Goal: Task Accomplishment & Management: Manage account settings

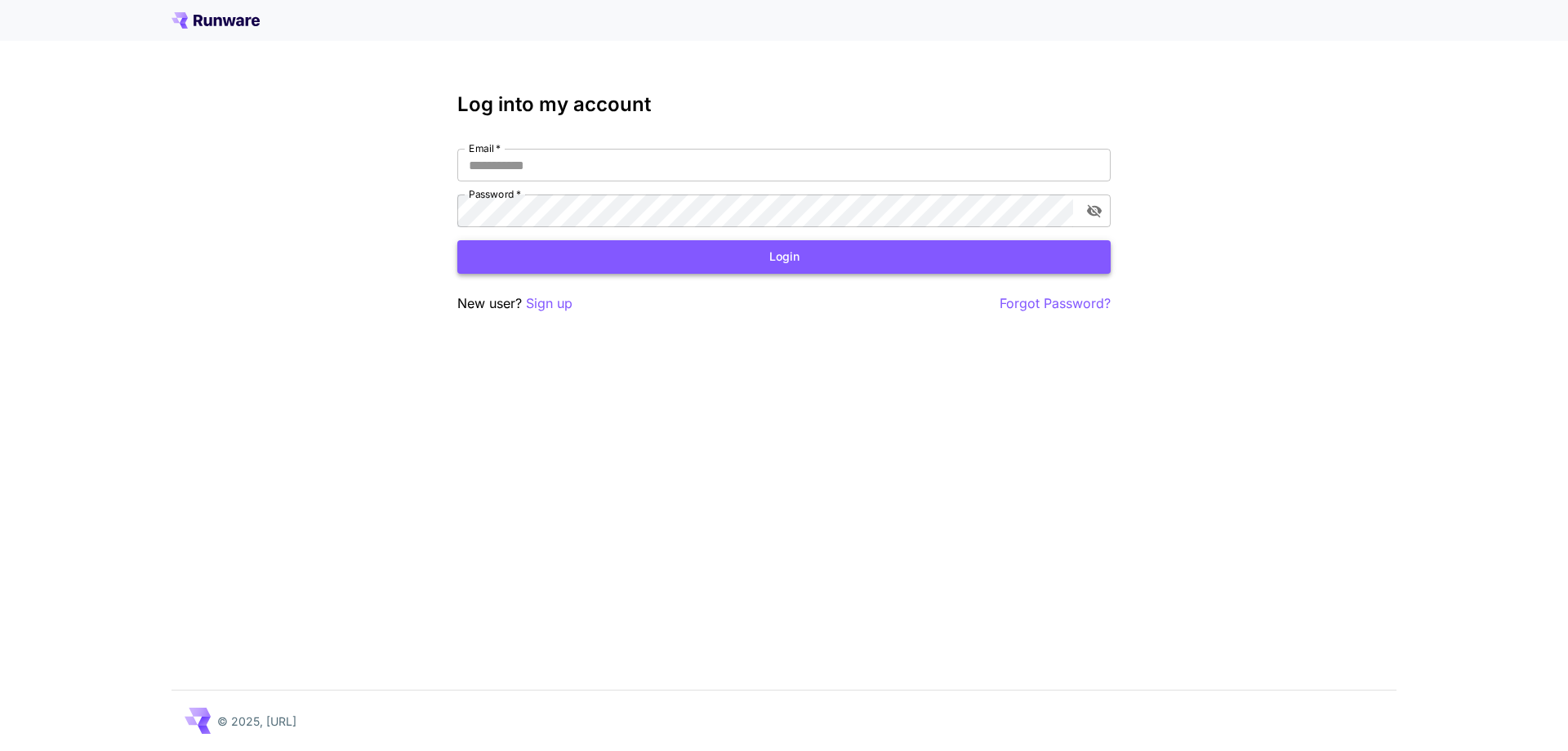
type input "**********"
click at [691, 266] on button "Login" at bounding box center [784, 256] width 653 height 33
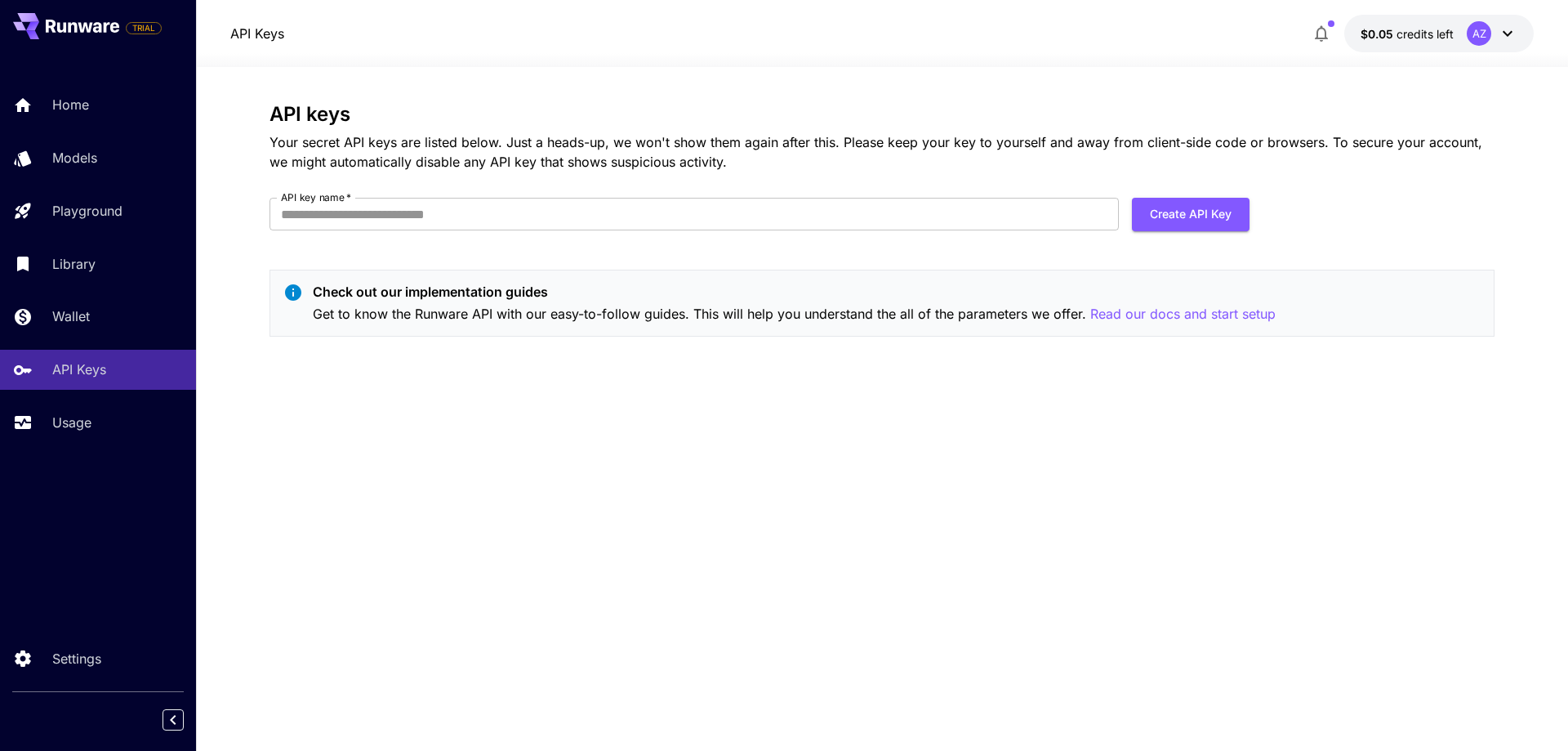
click at [1438, 43] on button "$0.05 credits left AZ" at bounding box center [1439, 33] width 190 height 37
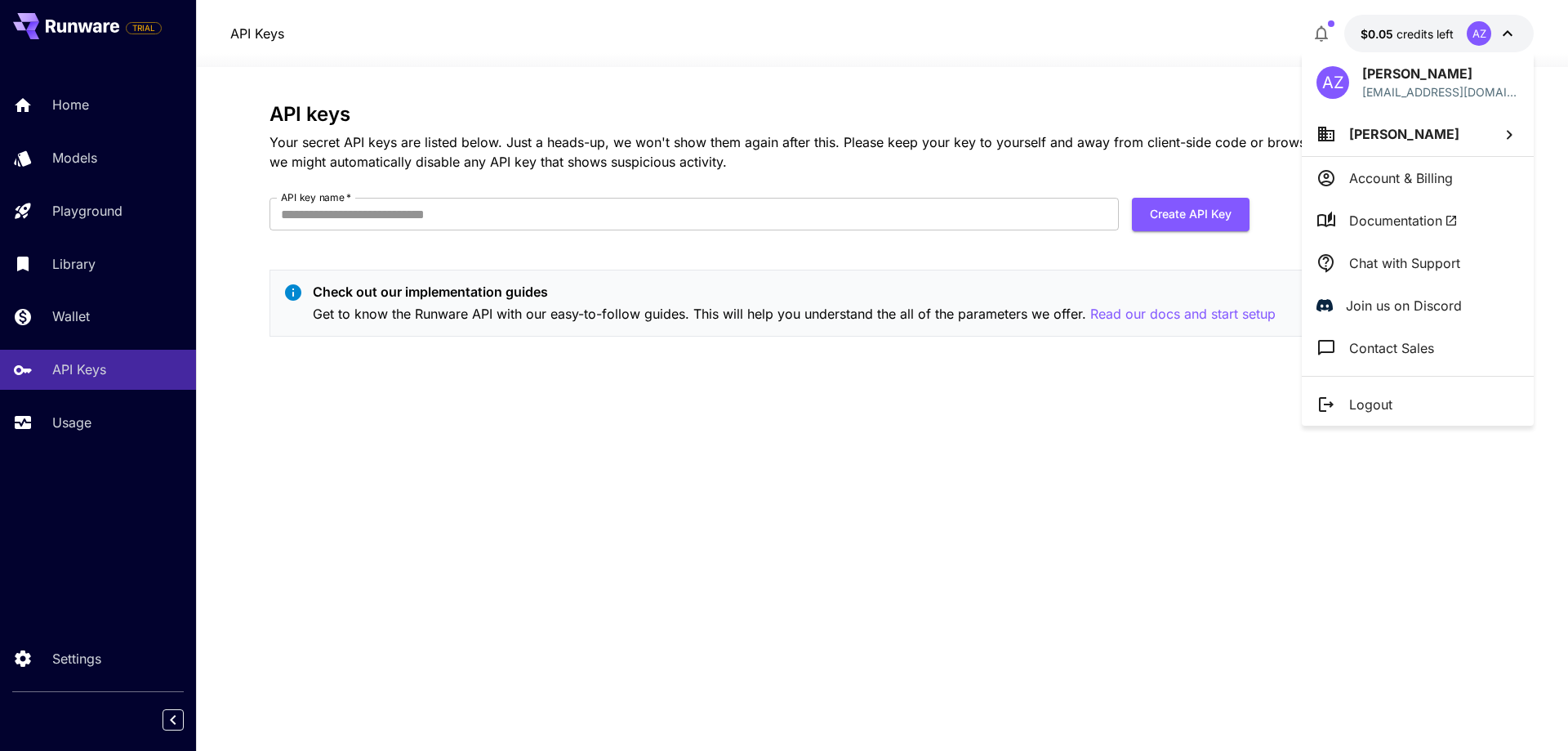
click at [816, 196] on div at bounding box center [784, 375] width 1568 height 751
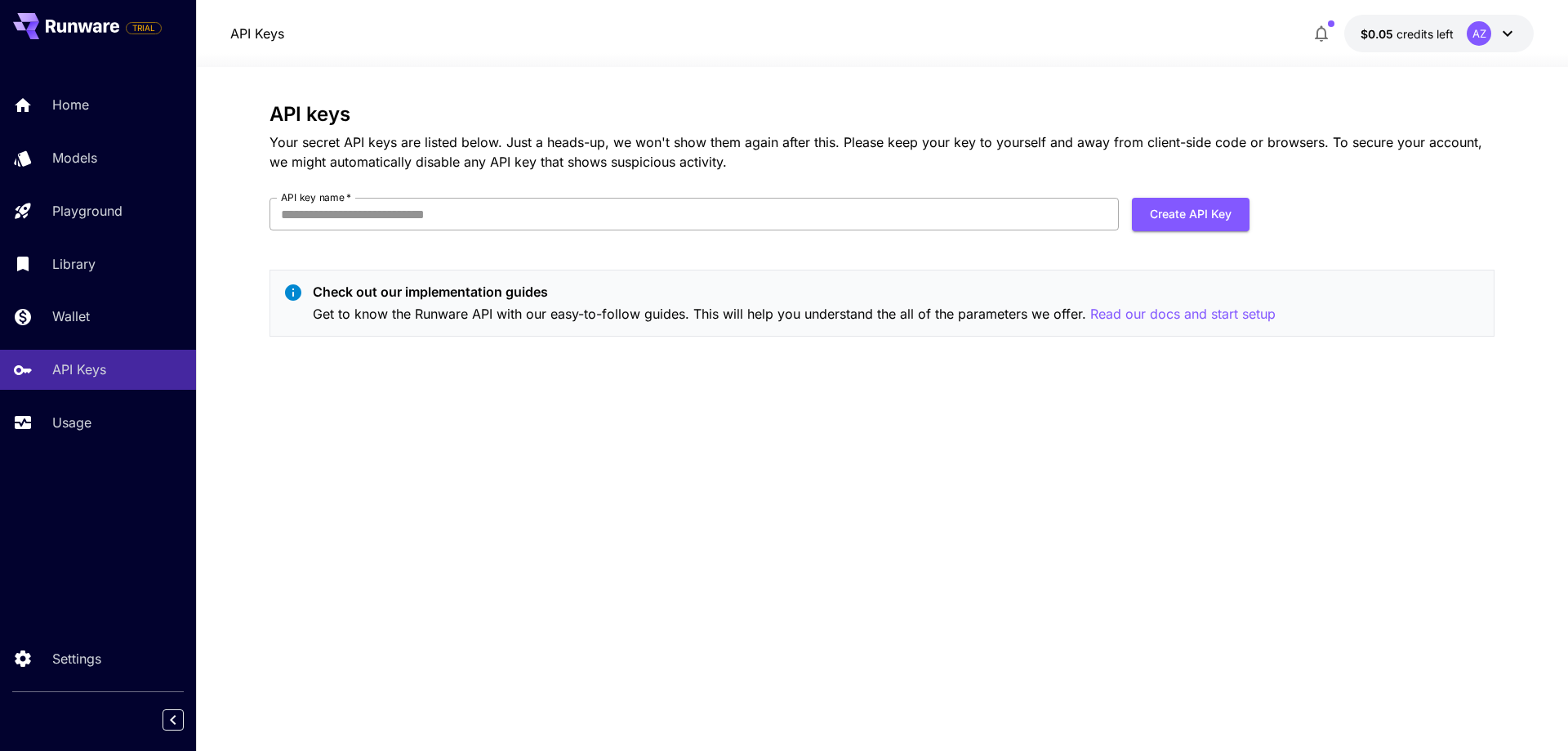
click at [869, 222] on input "API key name   *" at bounding box center [694, 213] width 849 height 32
type input "*"
type input "**"
click at [1179, 215] on button "Create API Key" at bounding box center [1190, 213] width 117 height 33
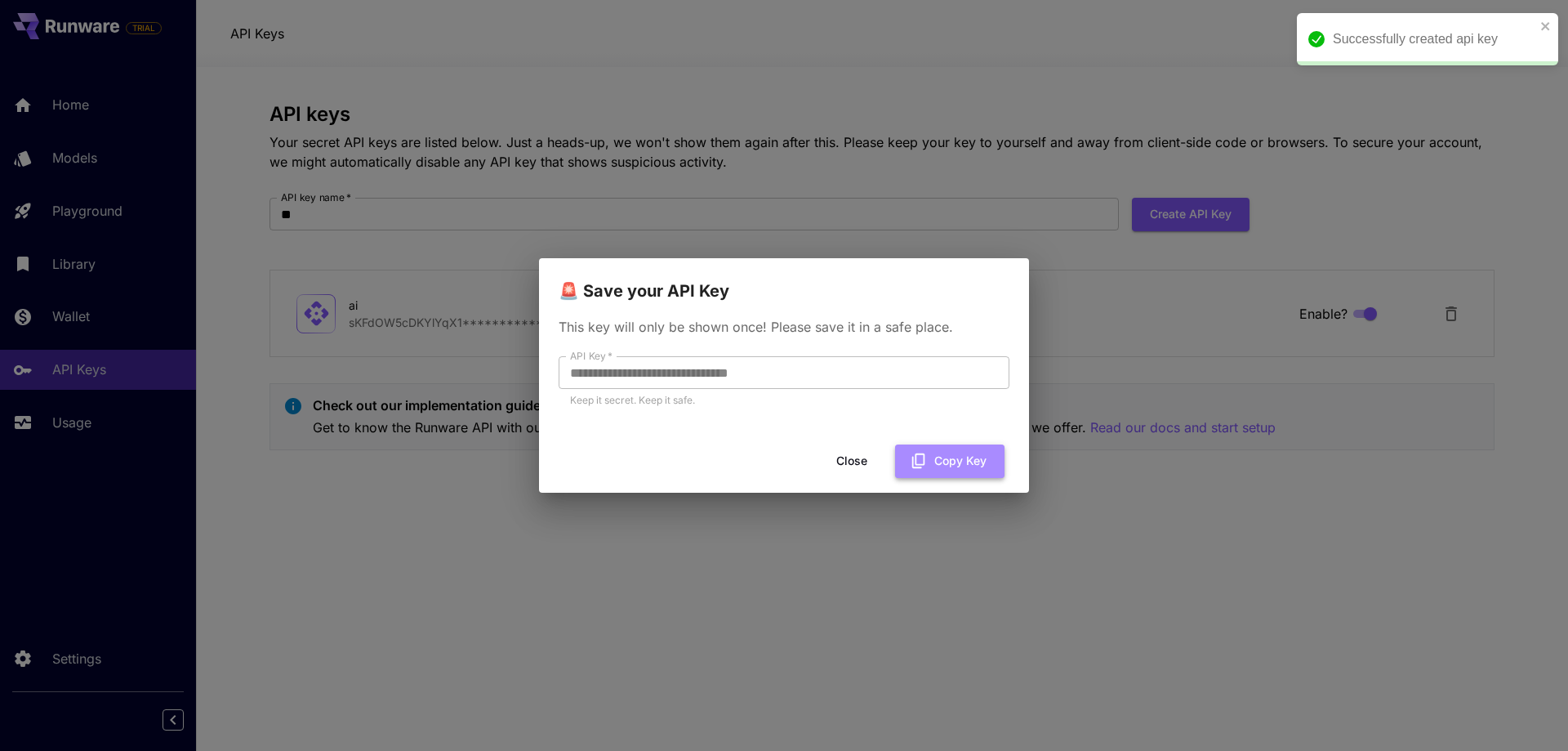
click at [969, 475] on button "Copy Key" at bounding box center [950, 460] width 110 height 33
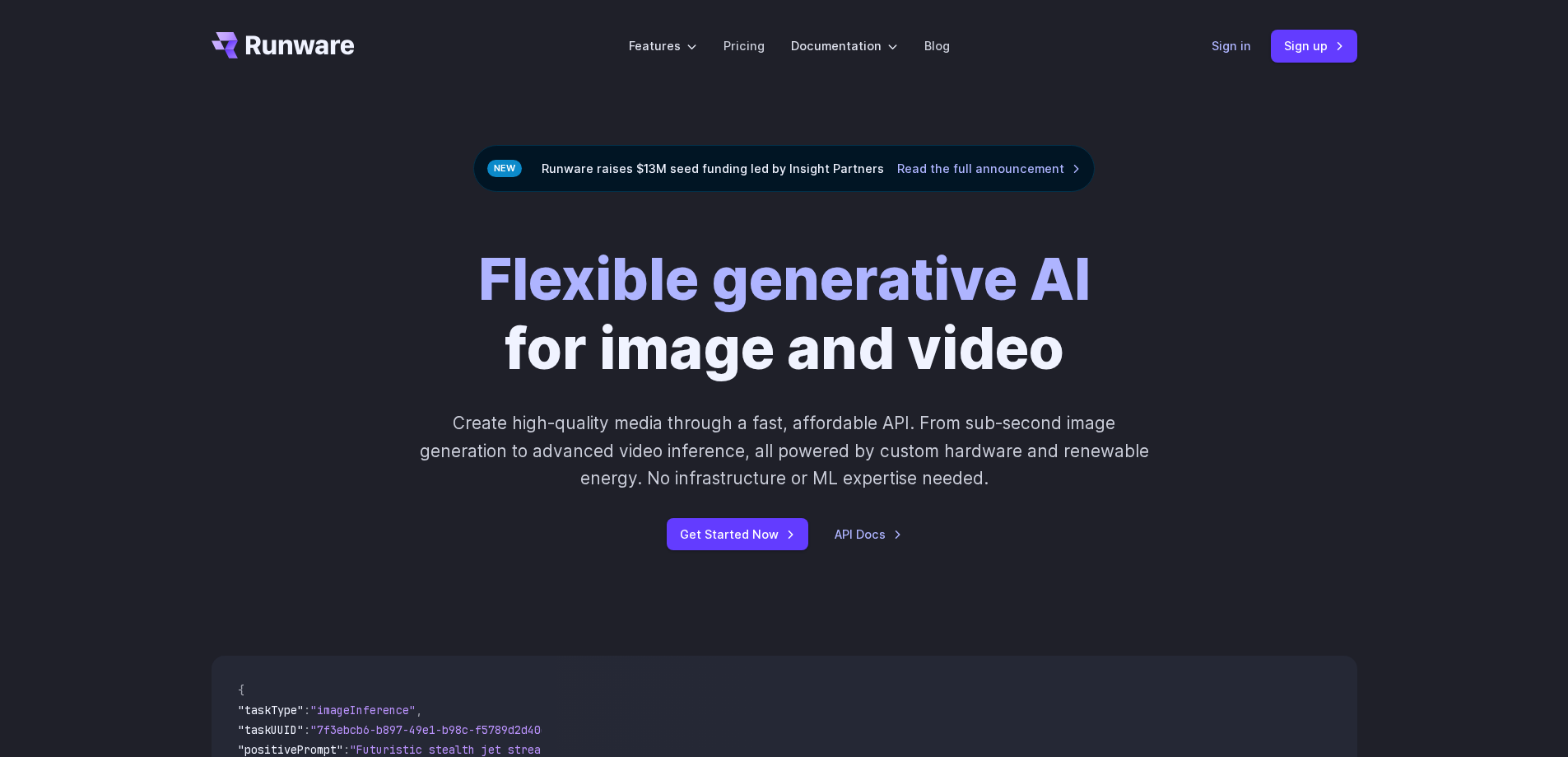
click at [1241, 51] on link "Sign in" at bounding box center [1232, 45] width 39 height 19
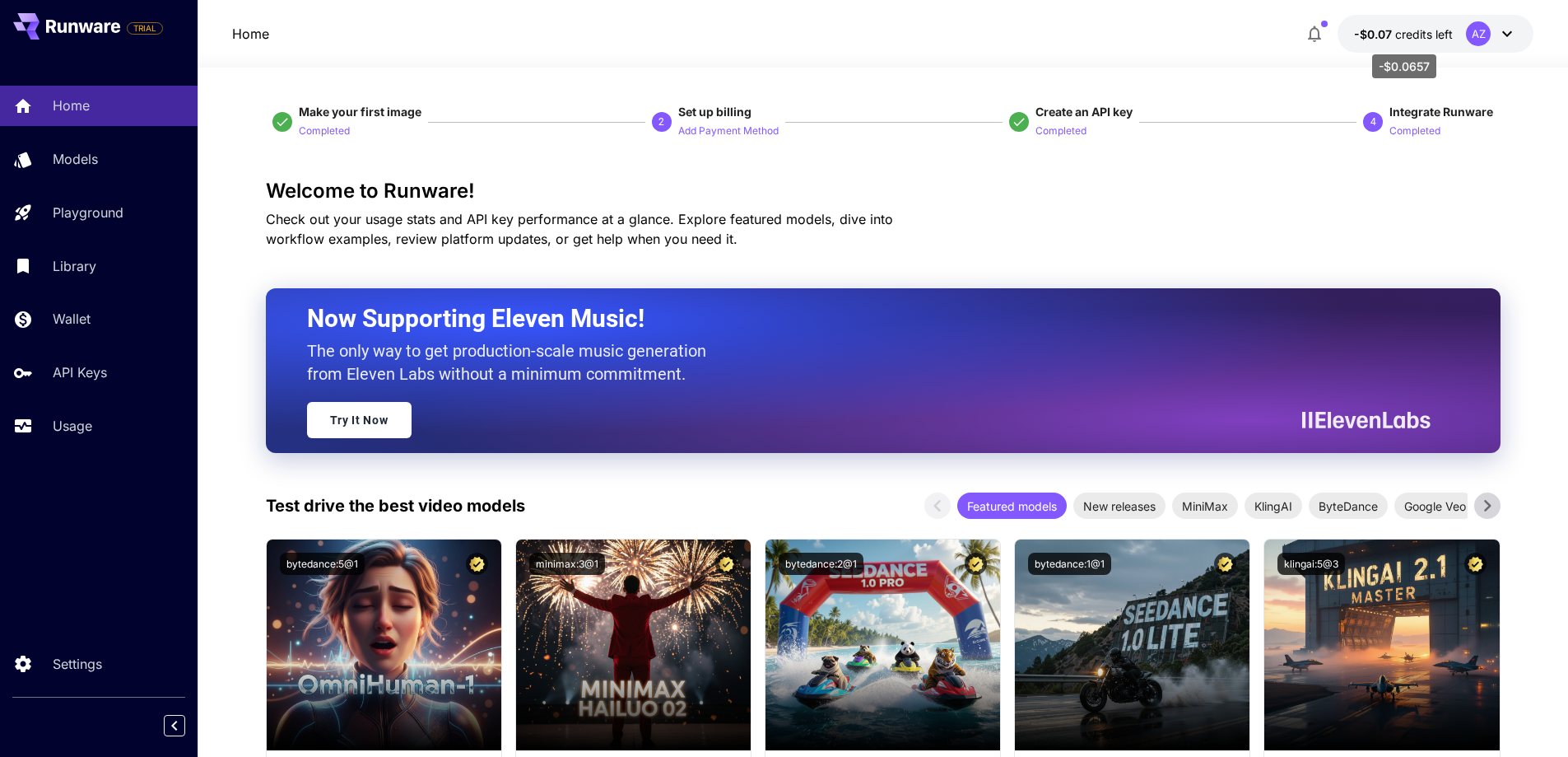
click at [1422, 35] on span "credits left" at bounding box center [1424, 34] width 57 height 14
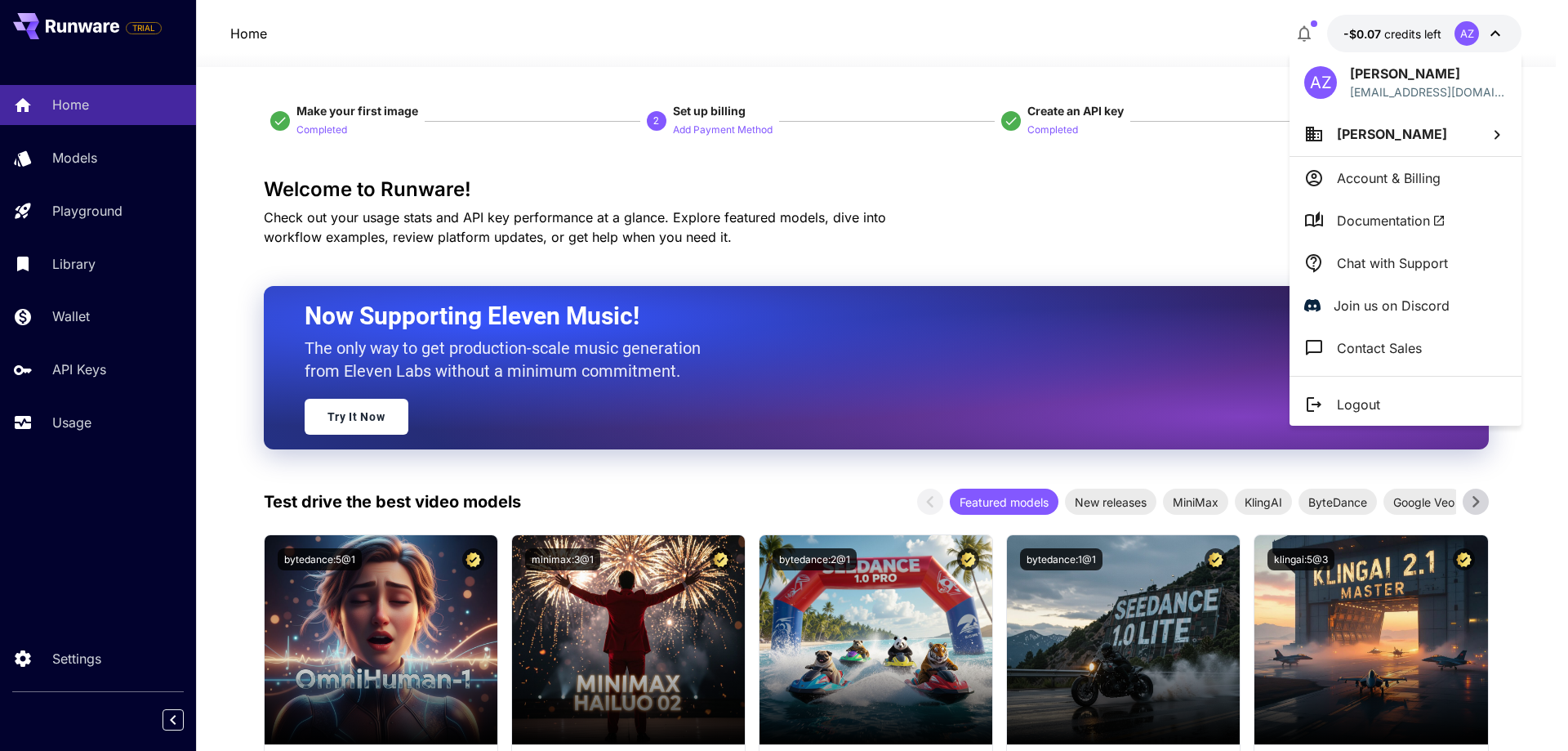
click at [1384, 186] on p "Account & Billing" at bounding box center [1389, 178] width 104 height 20
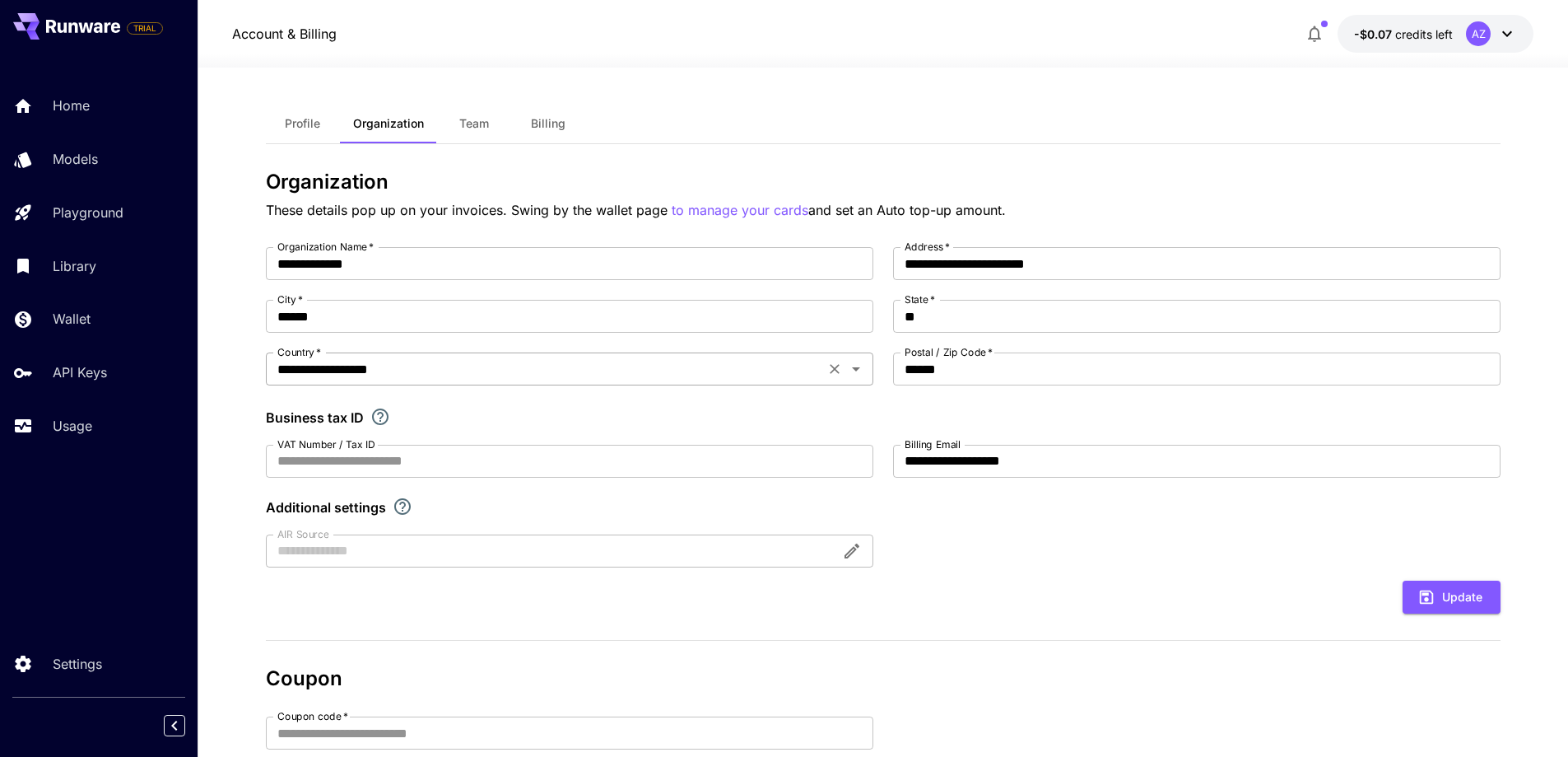
click at [683, 366] on input "**********" at bounding box center [545, 369] width 550 height 23
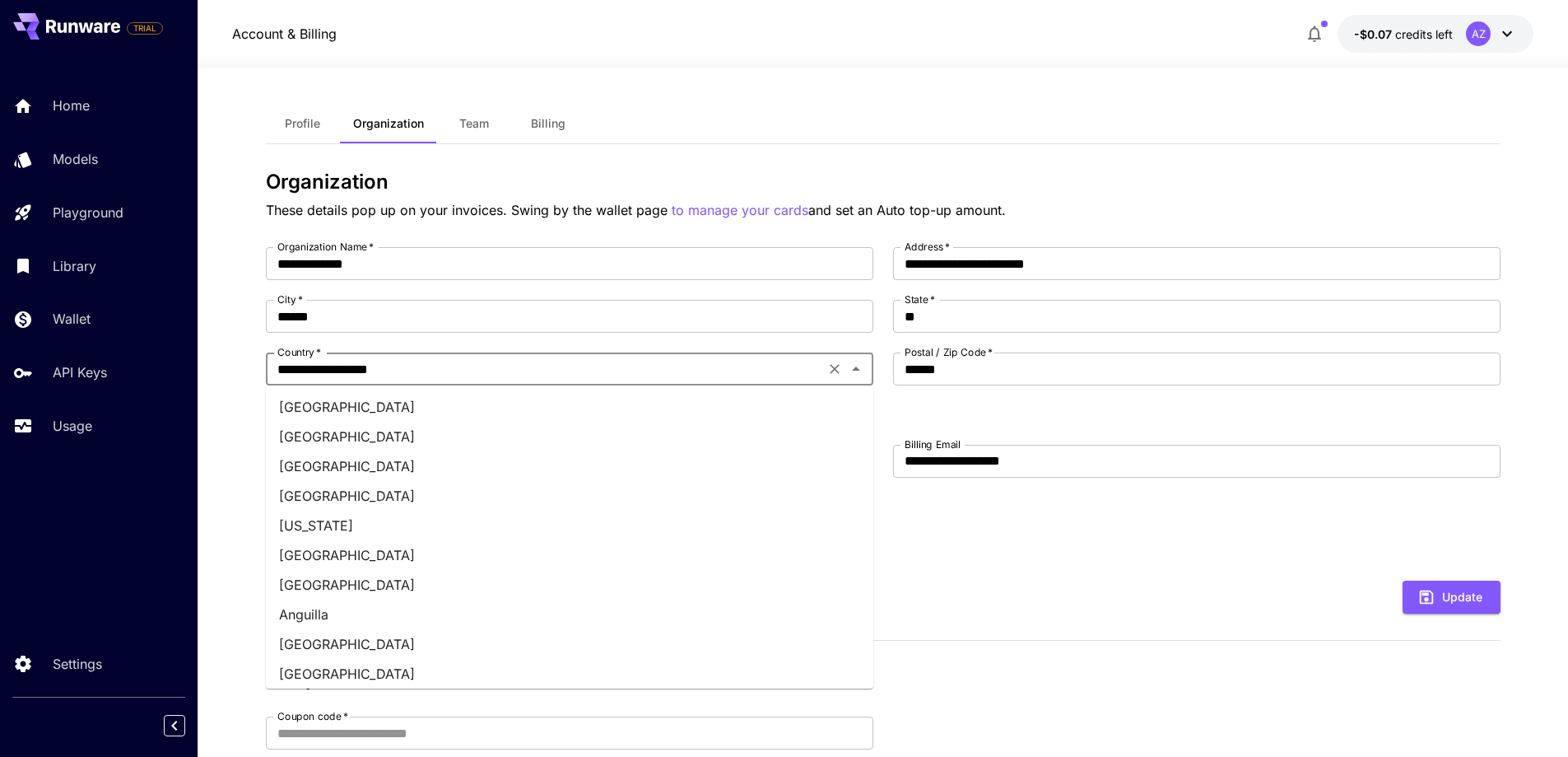
scroll to position [5187, 0]
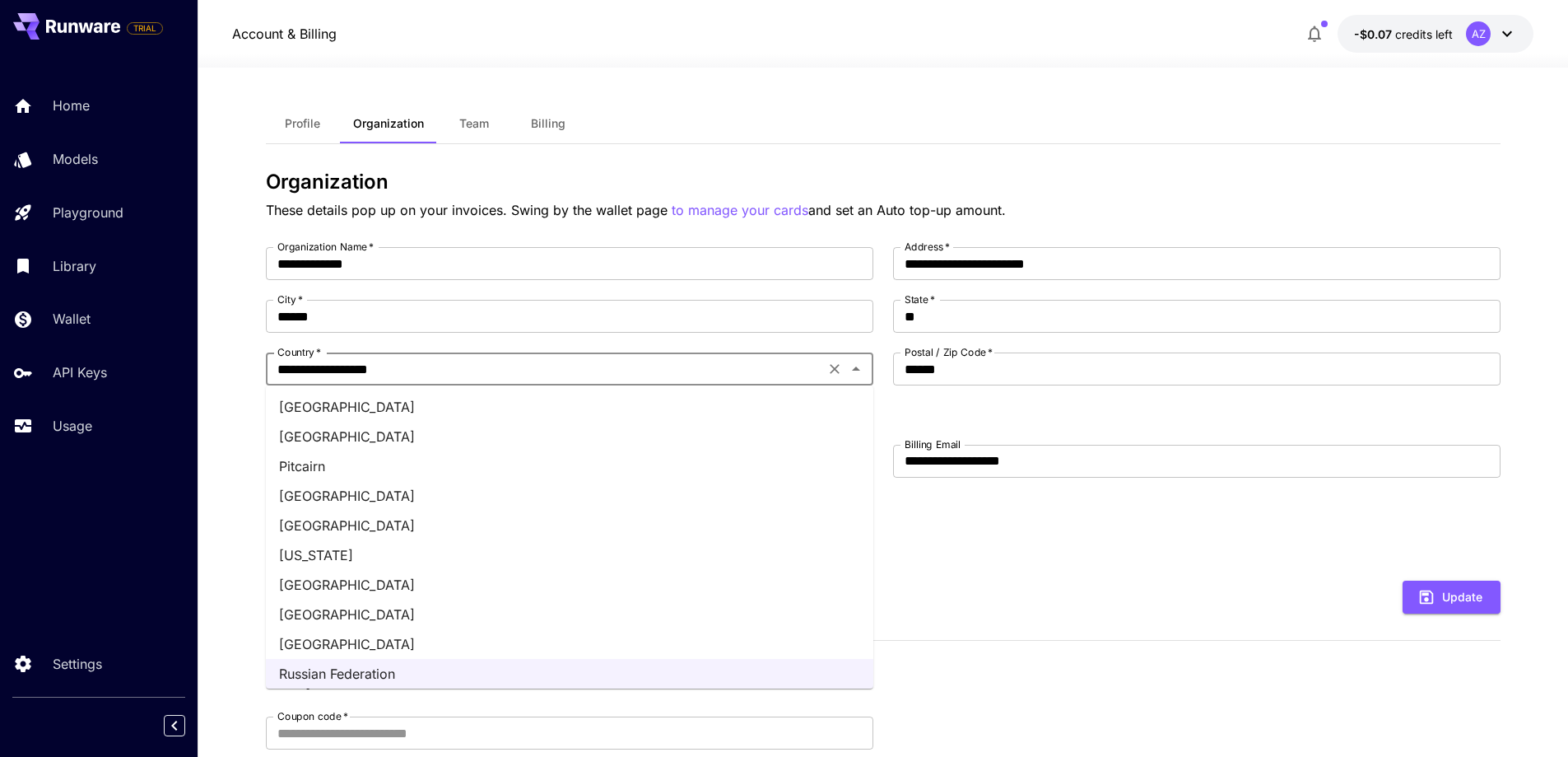
click at [898, 513] on div "Additional settings" at bounding box center [883, 507] width 1235 height 20
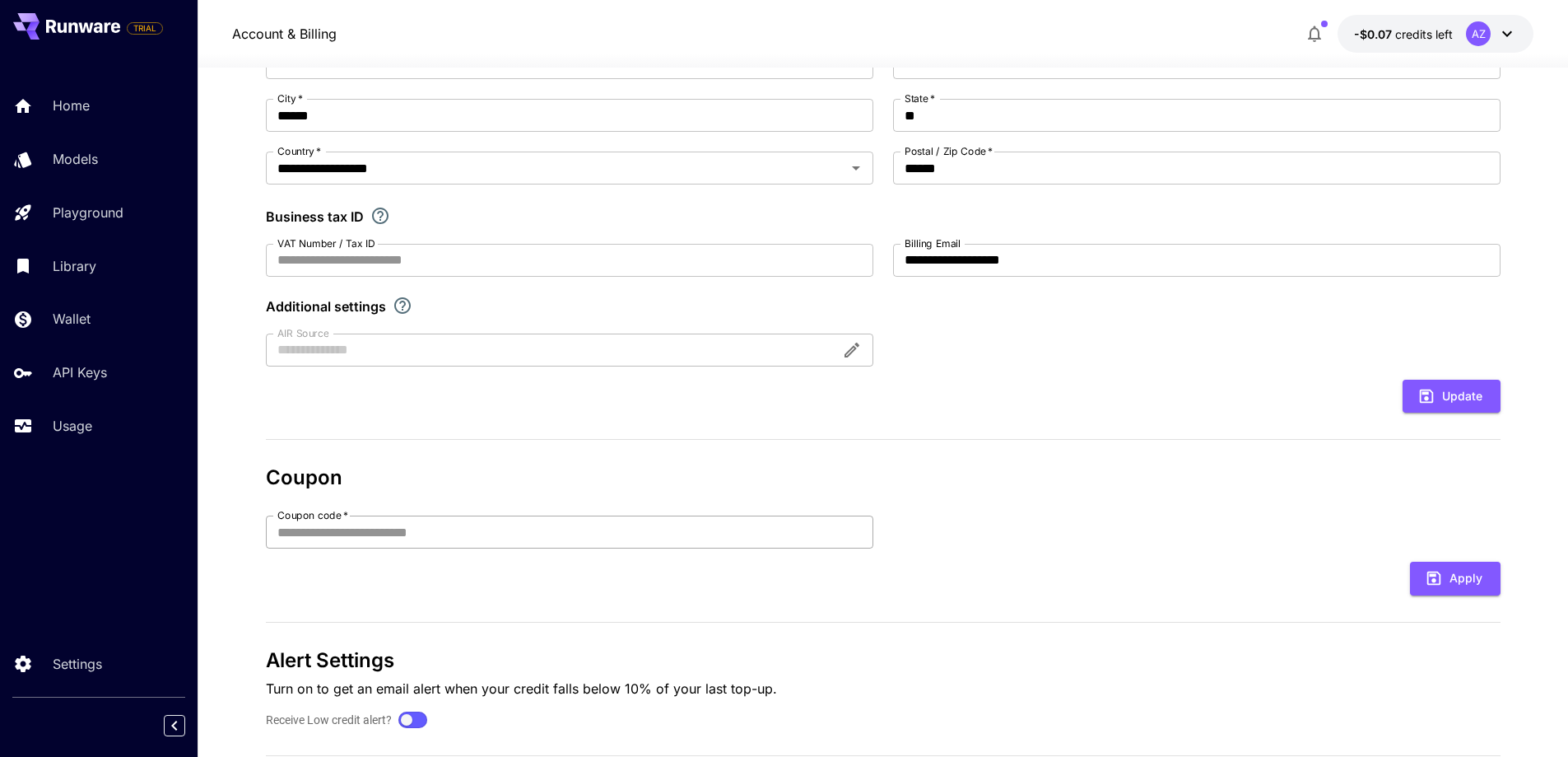
scroll to position [167, 0]
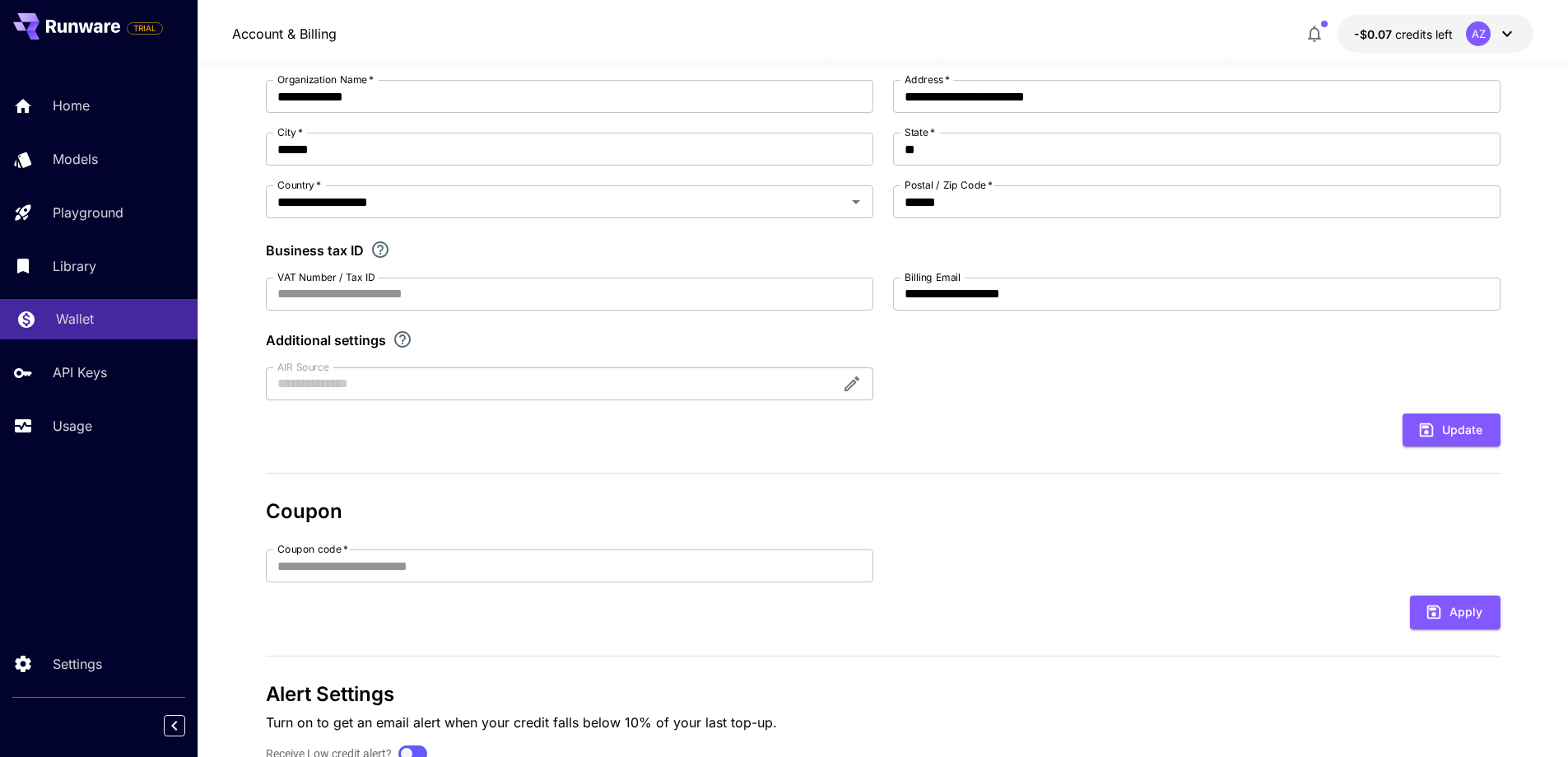
click at [63, 318] on p "Wallet" at bounding box center [75, 318] width 38 height 20
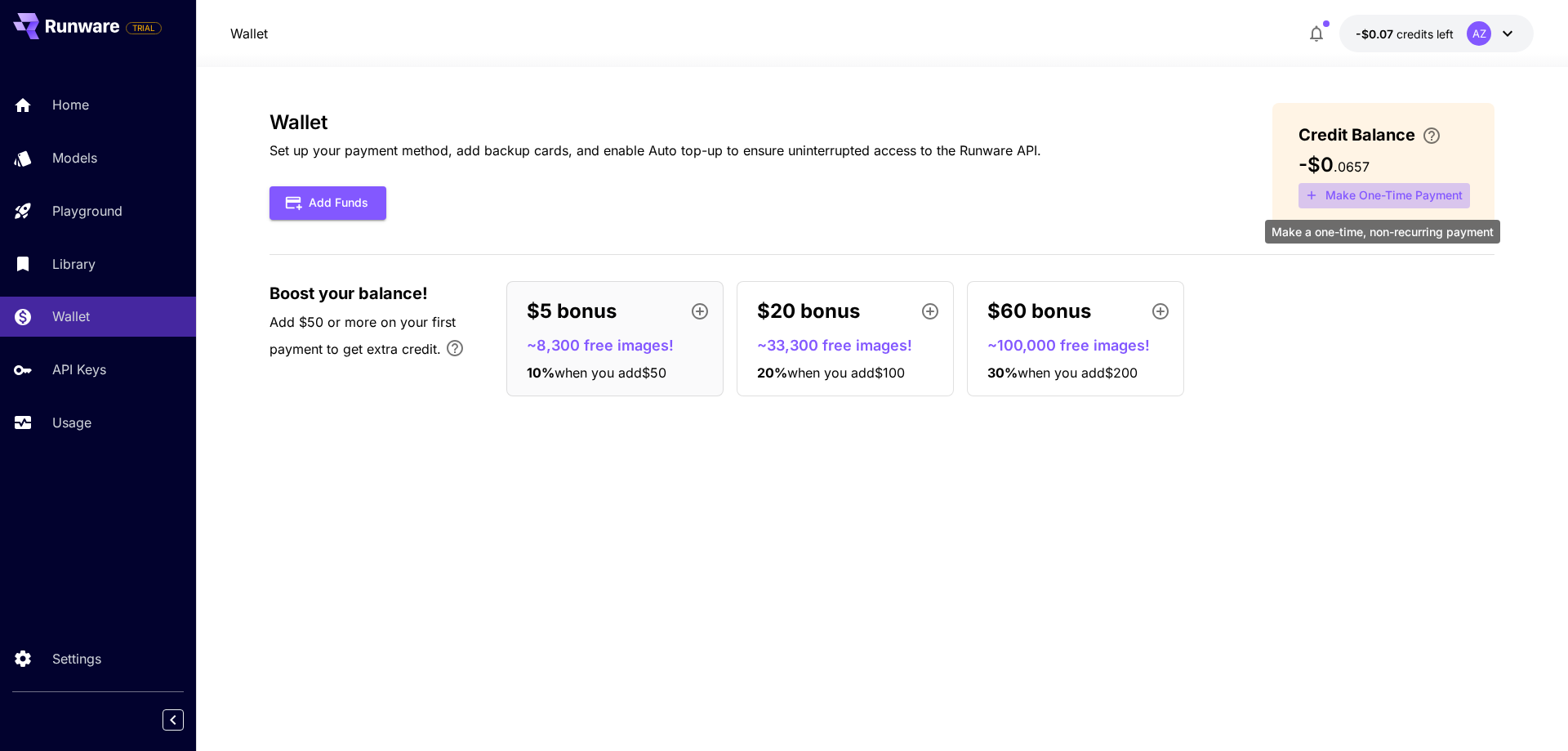
click at [1391, 198] on button "Make One-Time Payment" at bounding box center [1384, 196] width 172 height 26
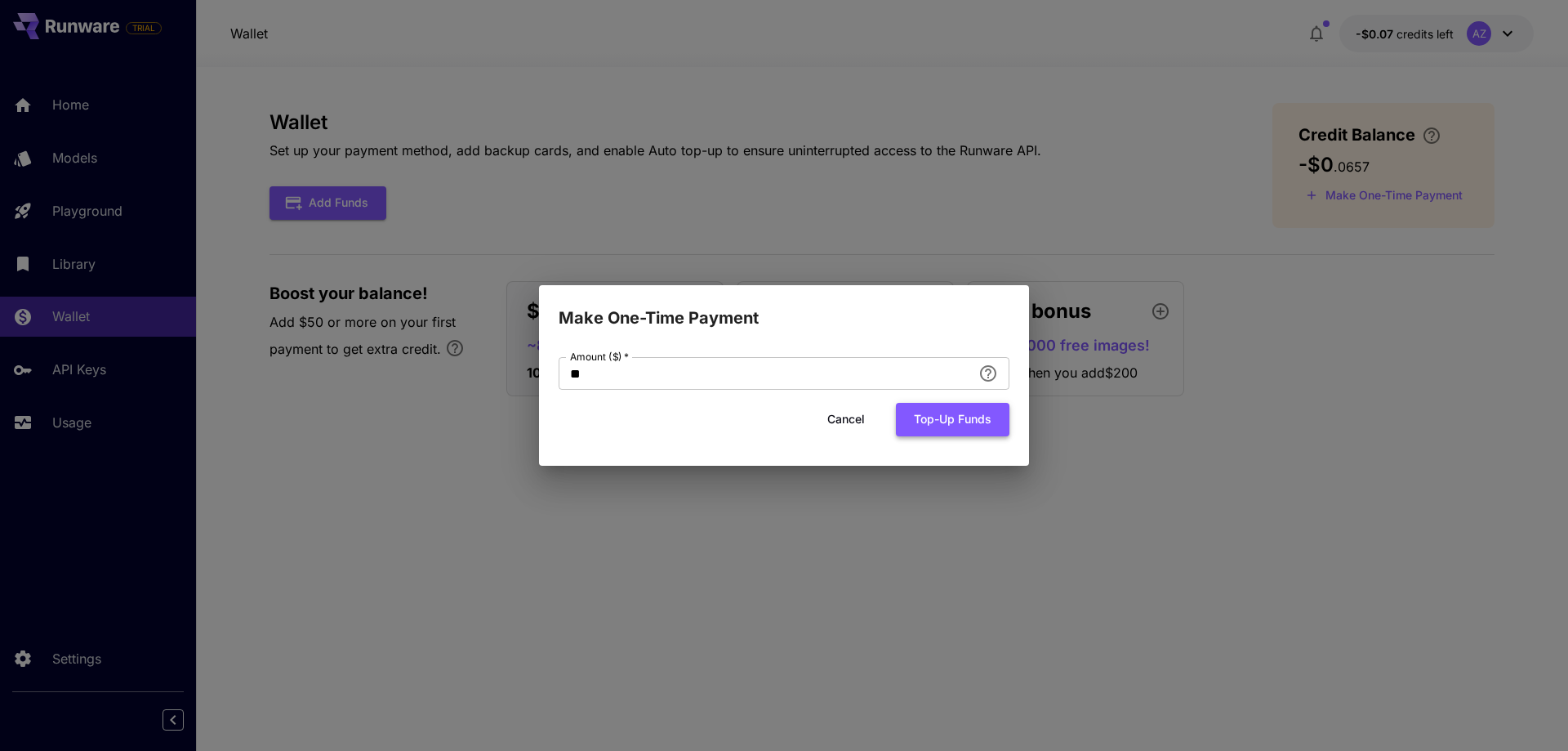
click at [935, 415] on button "Top-up funds" at bounding box center [952, 418] width 113 height 33
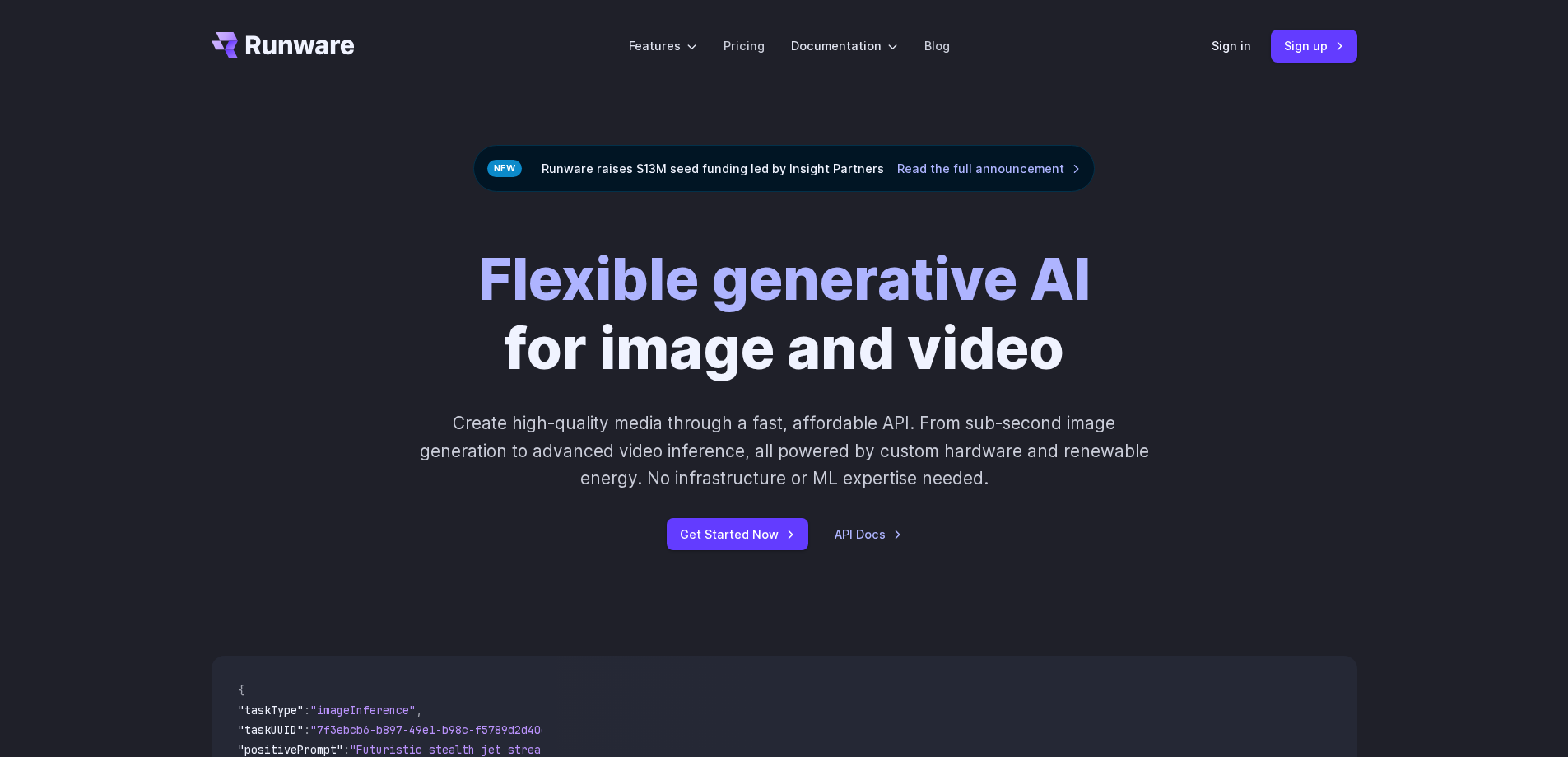
click at [1257, 38] on div "Sign in Sign up" at bounding box center [1285, 45] width 146 height 32
click at [1252, 43] on link "Sign in" at bounding box center [1232, 45] width 39 height 19
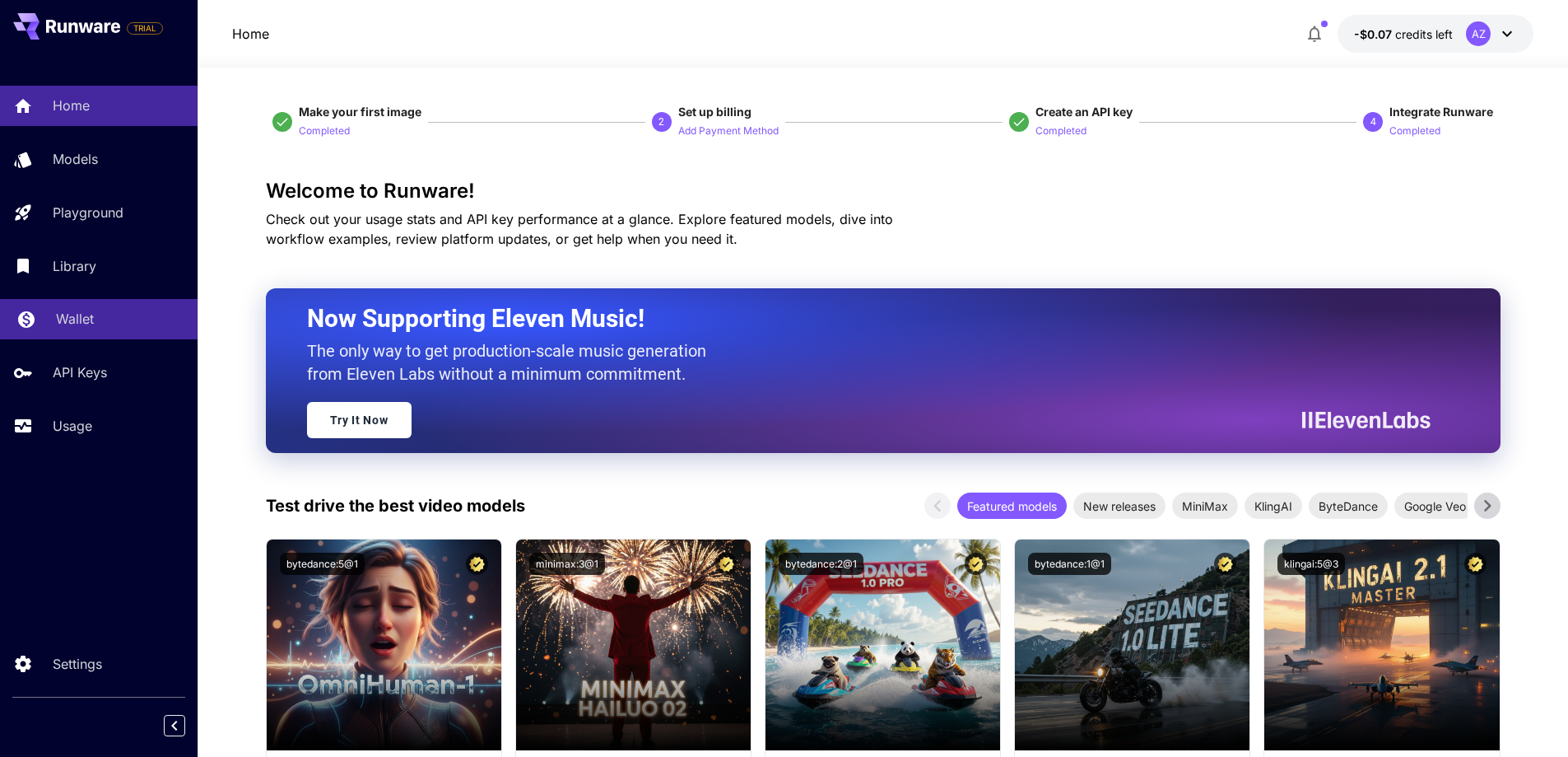
click at [108, 325] on div "Wallet" at bounding box center [120, 318] width 129 height 20
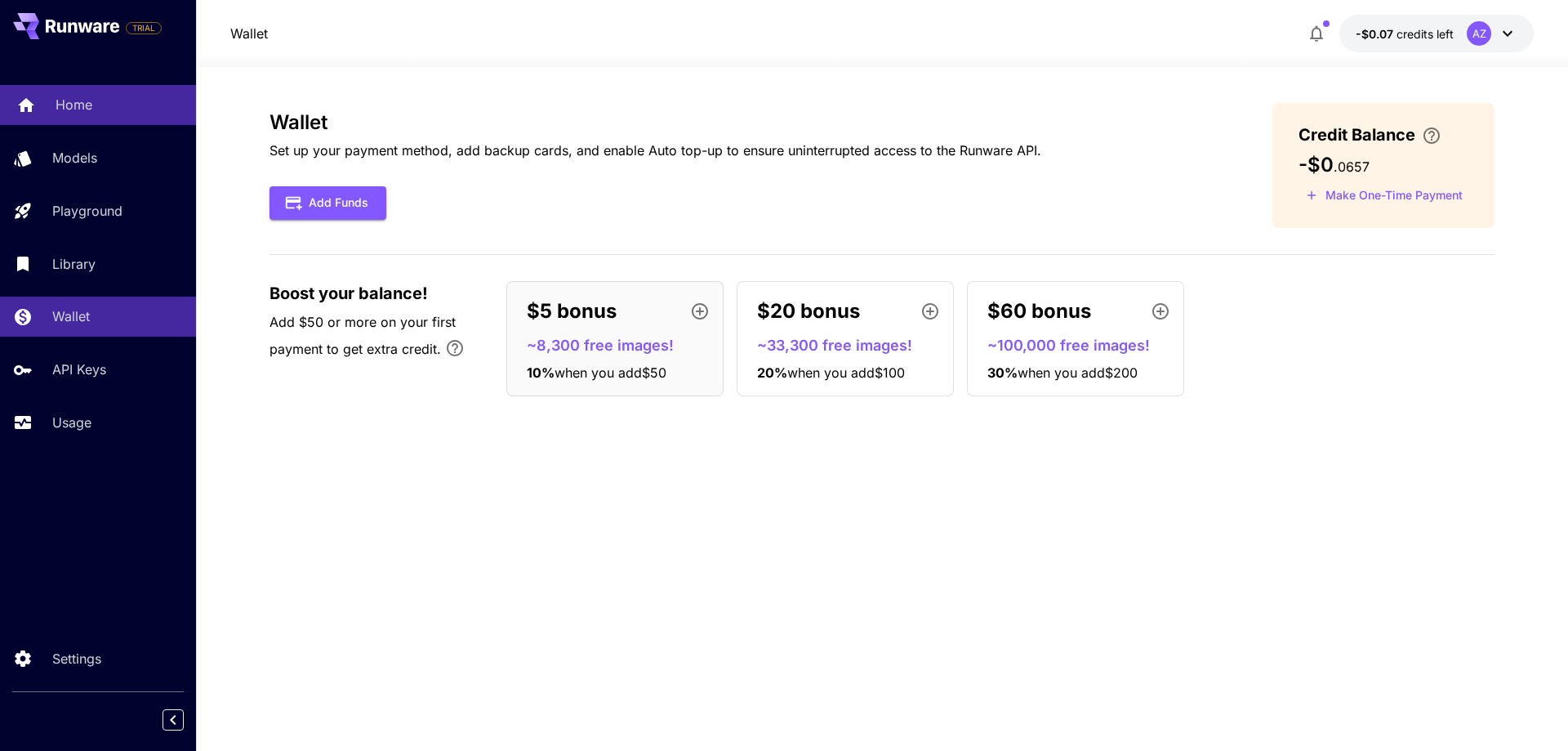
click at [52, 110] on link "Home" at bounding box center [98, 105] width 196 height 40
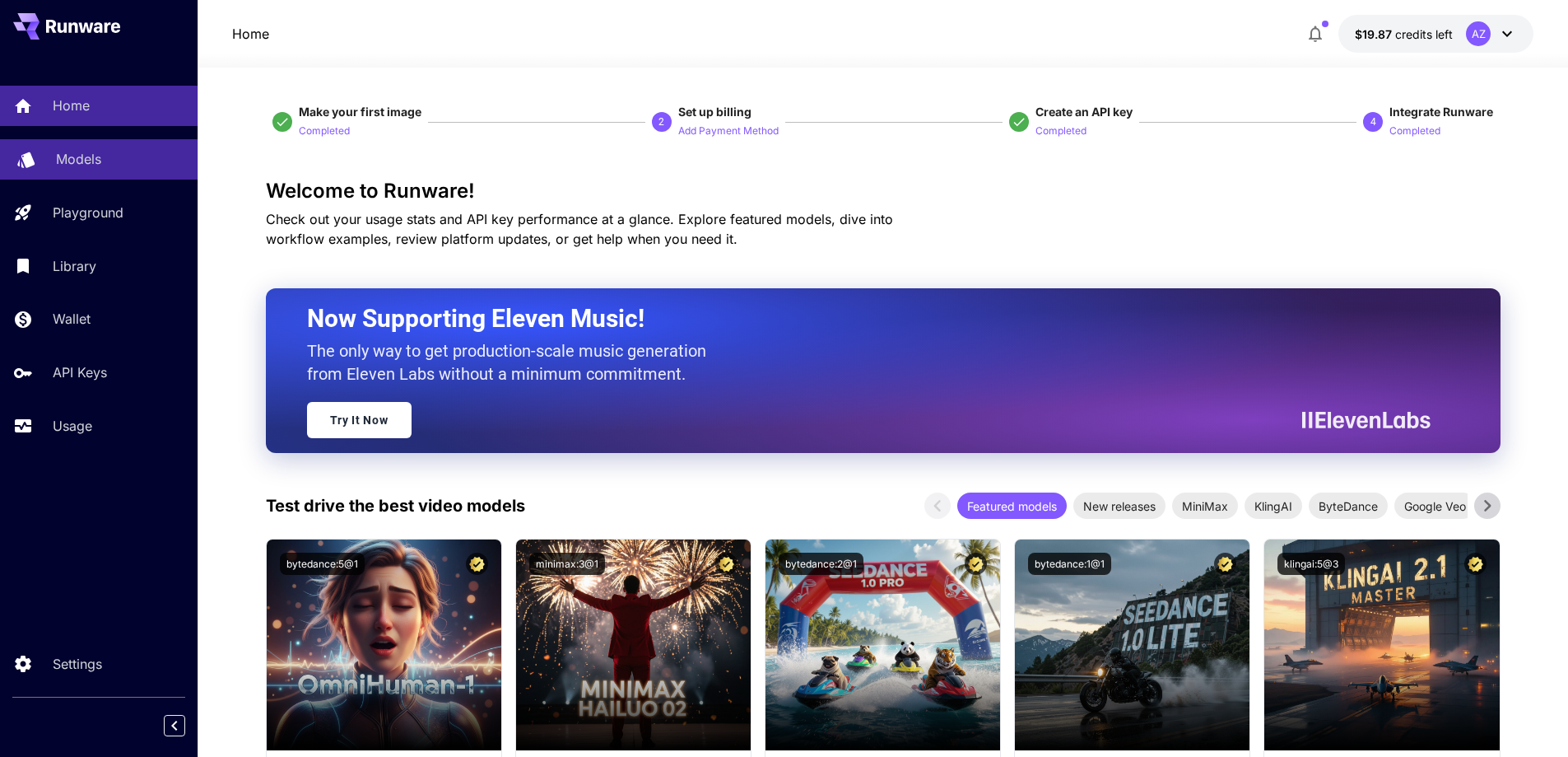
click at [106, 164] on div "Models" at bounding box center [120, 159] width 129 height 20
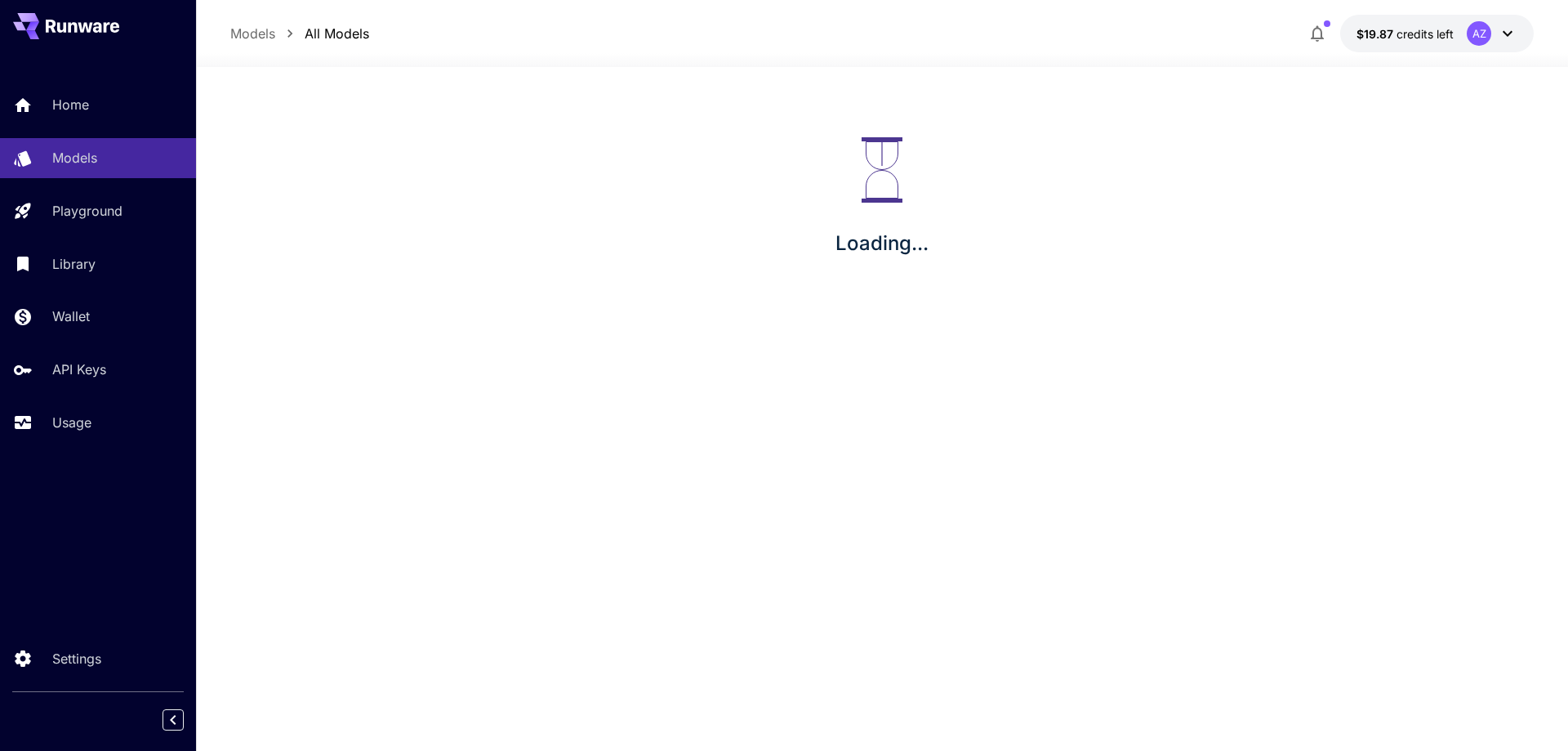
click at [1494, 32] on div "AZ" at bounding box center [1492, 33] width 51 height 25
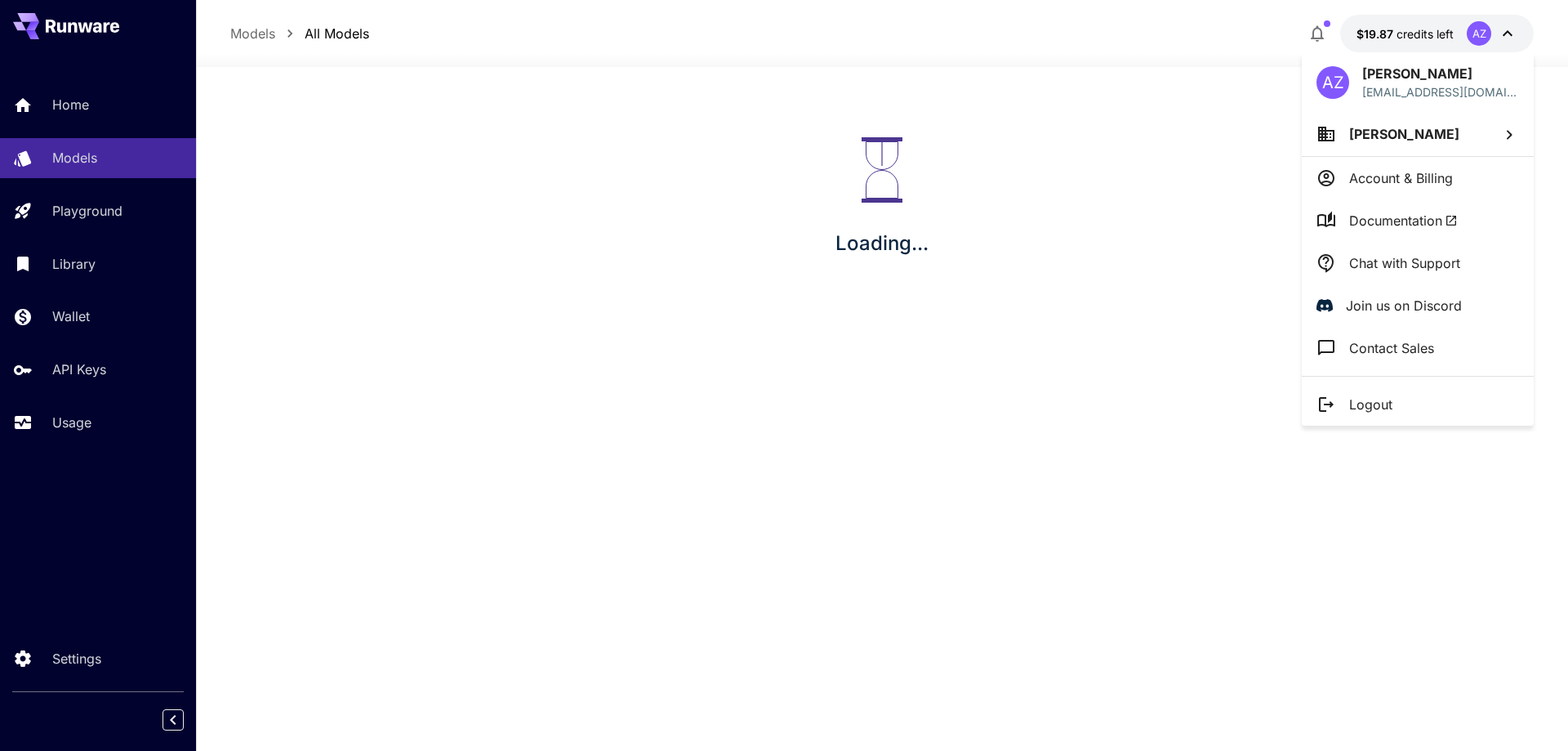
click at [1494, 32] on div at bounding box center [784, 375] width 1568 height 751
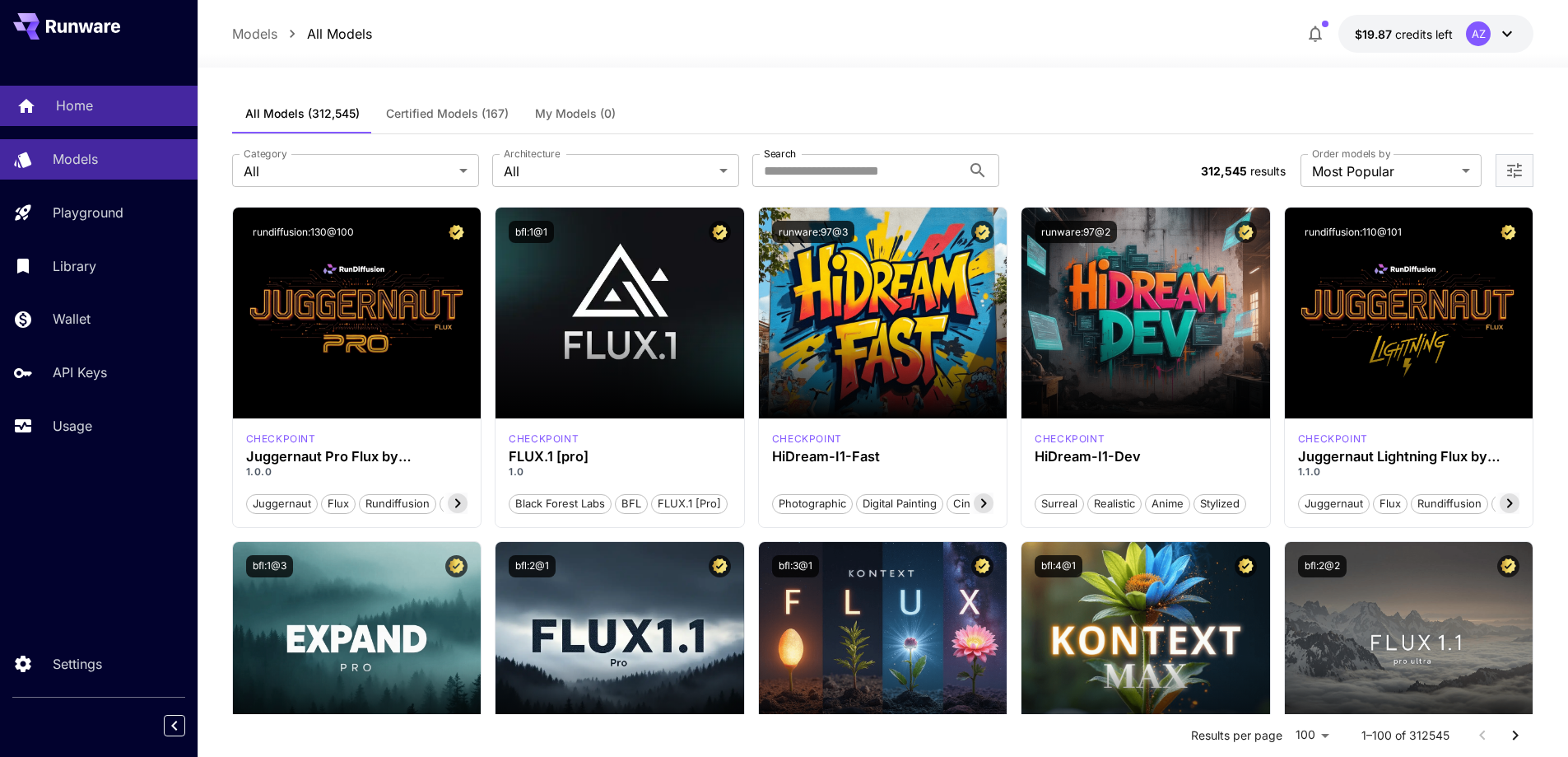
click at [83, 96] on p "Home" at bounding box center [74, 105] width 37 height 20
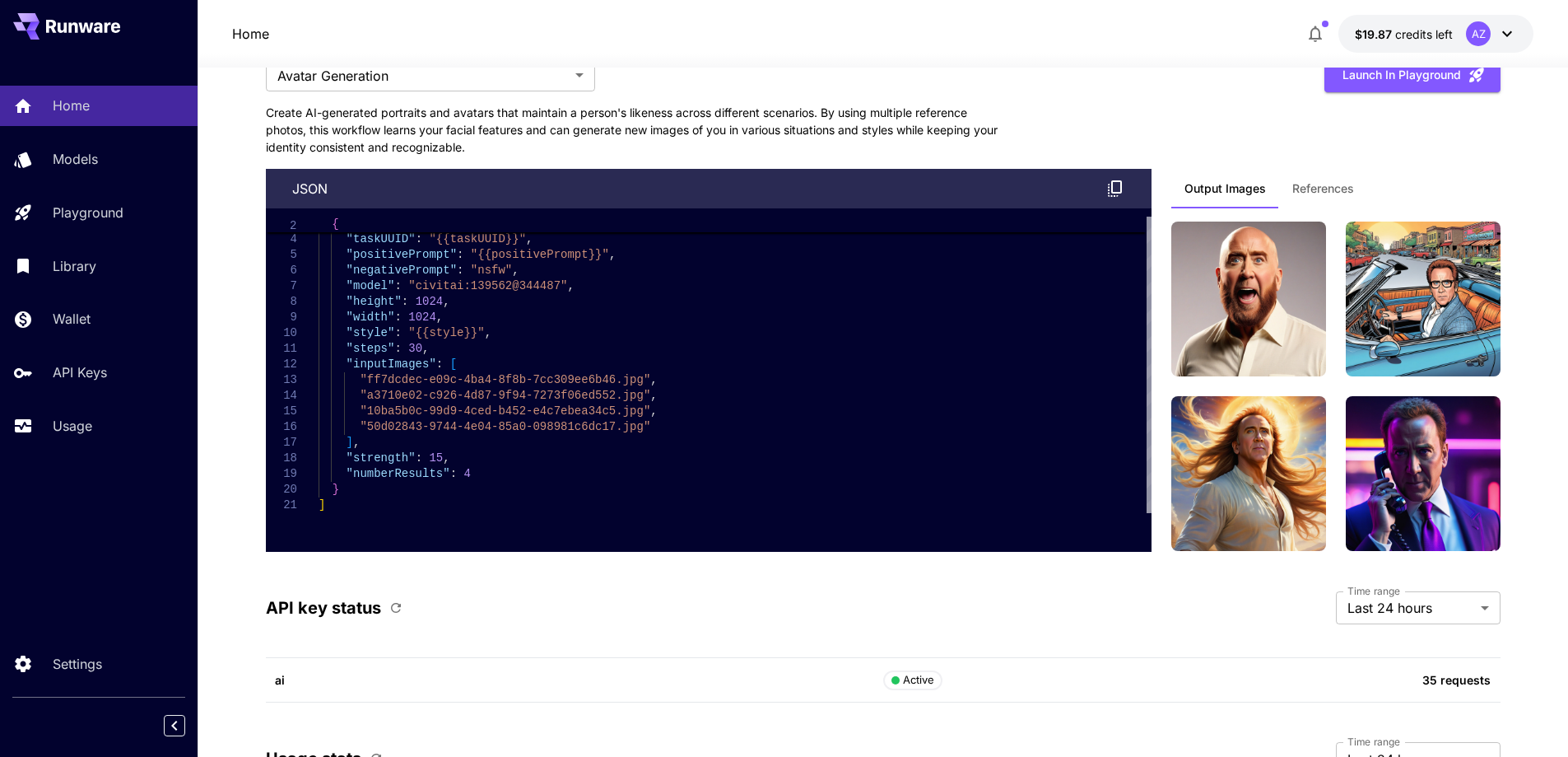
scroll to position [3788, 0]
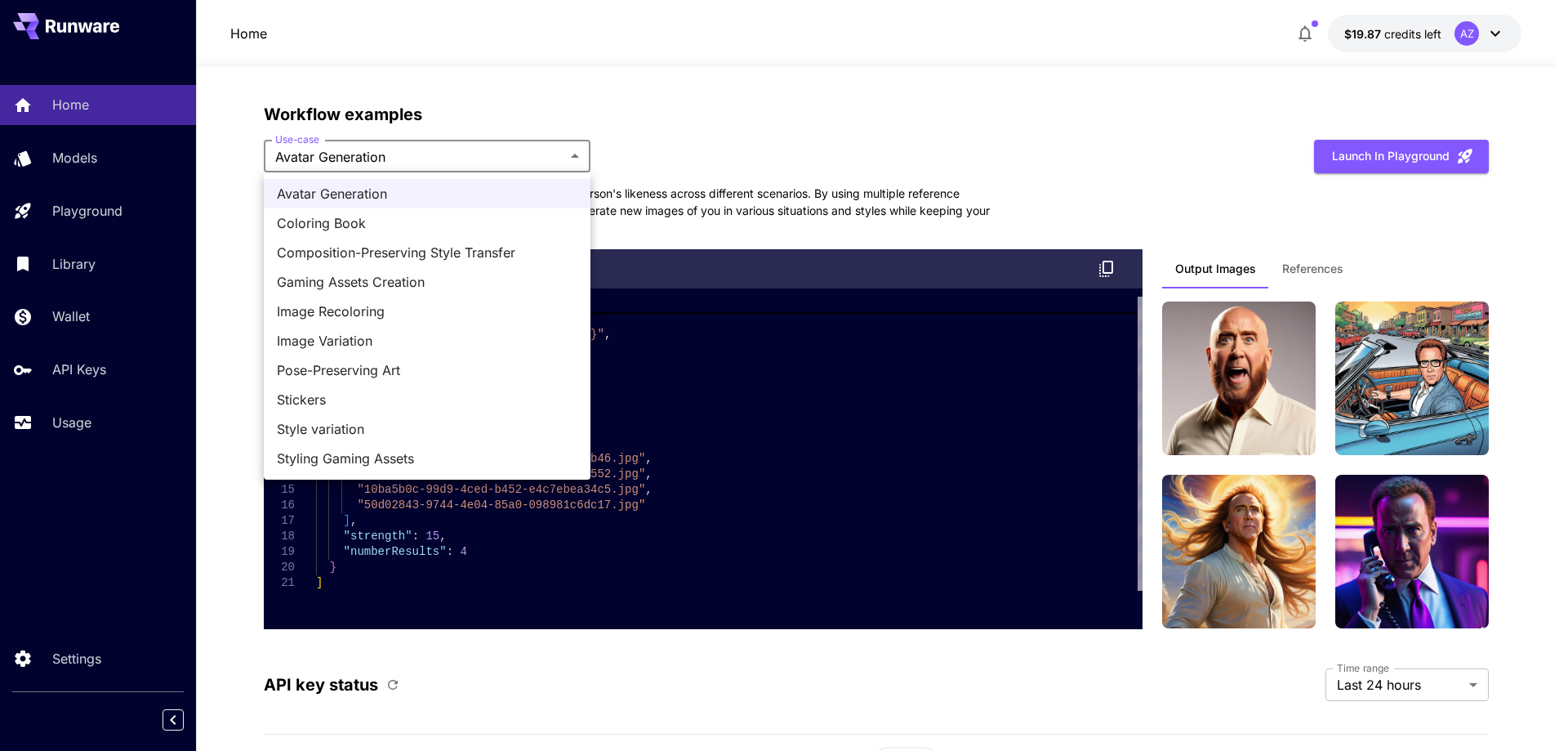
click at [457, 168] on div at bounding box center [784, 375] width 1568 height 751
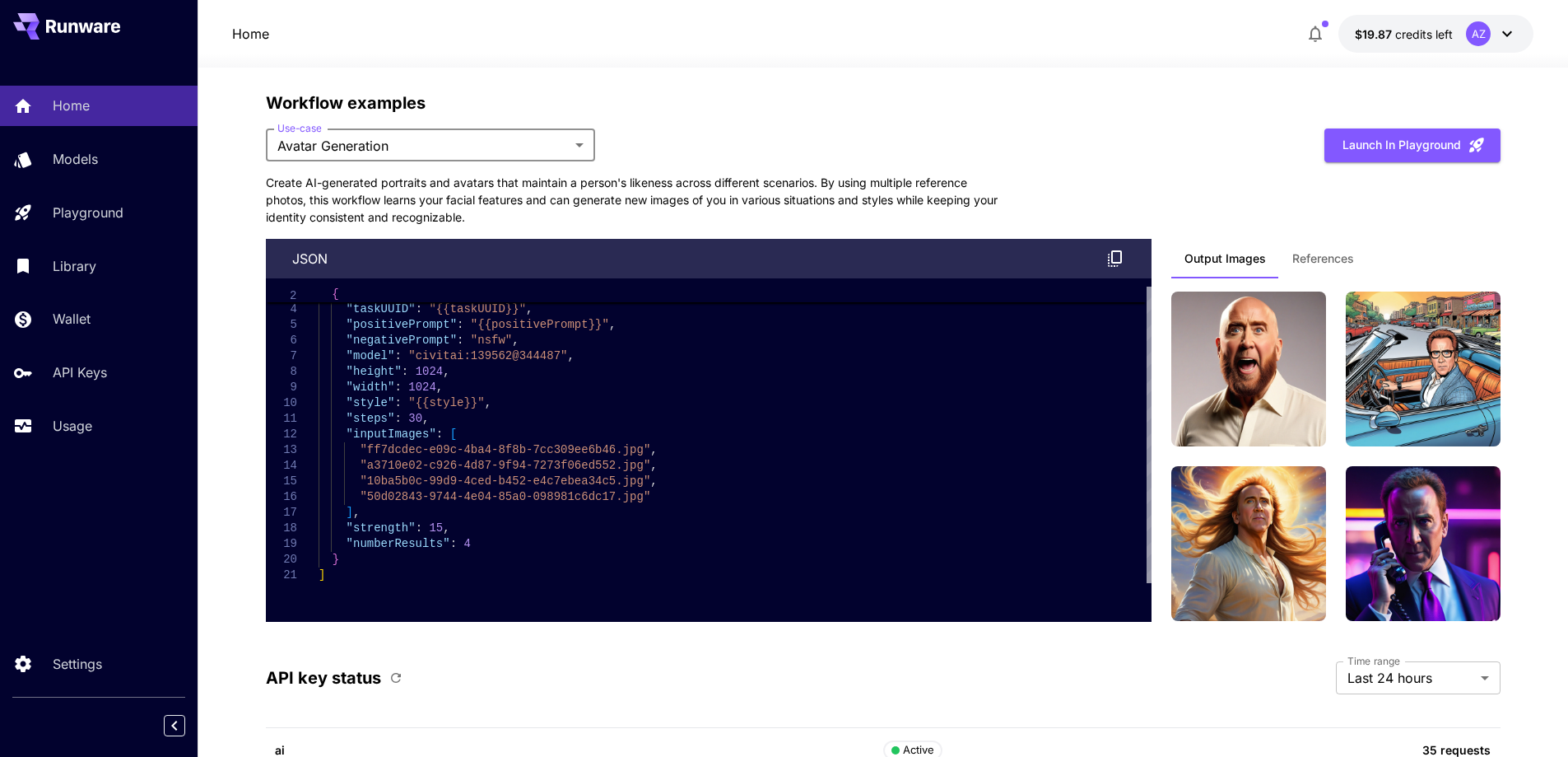
scroll to position [3798, 0]
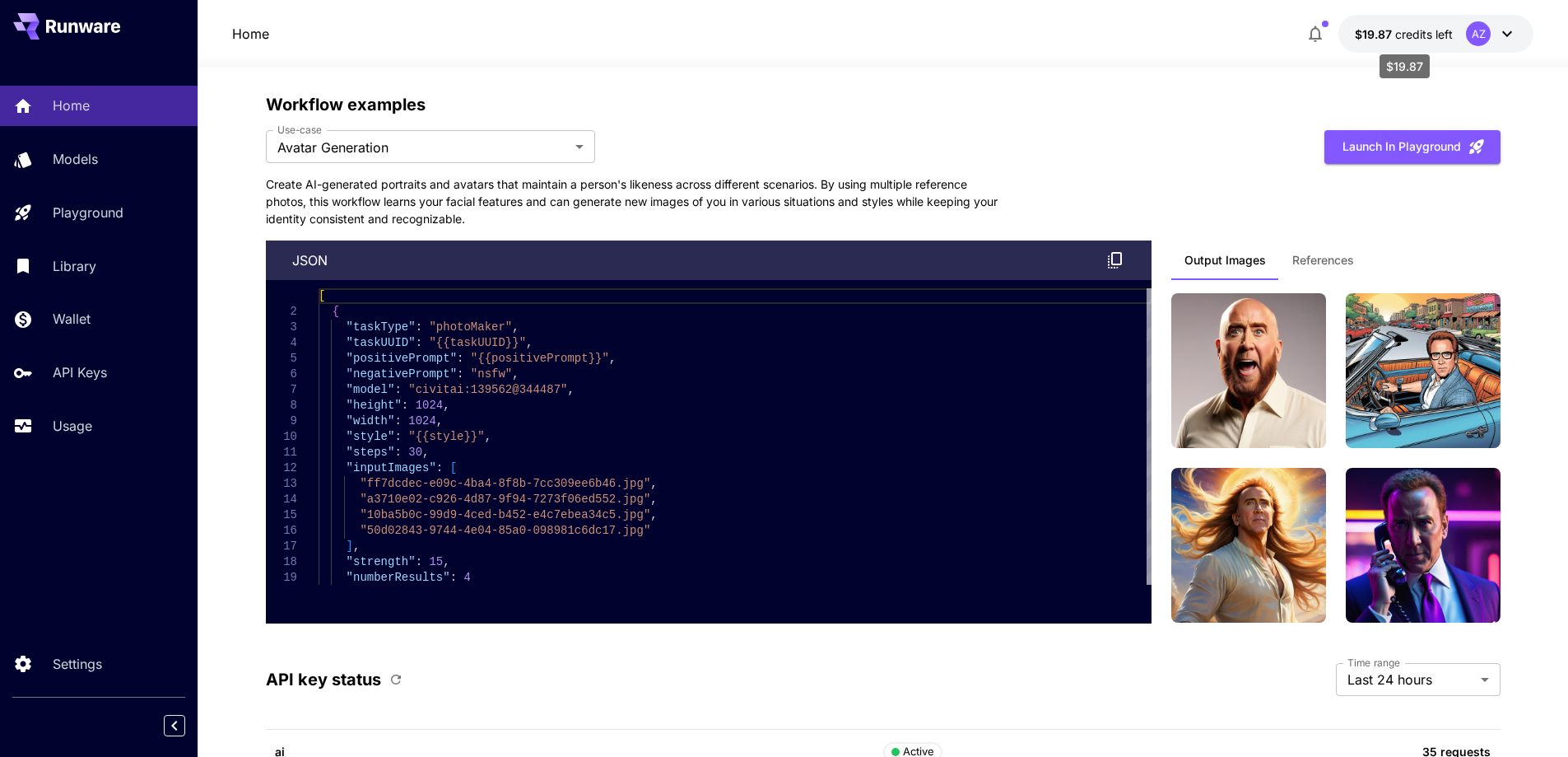
click at [1423, 28] on span "credits left" at bounding box center [1424, 34] width 57 height 14
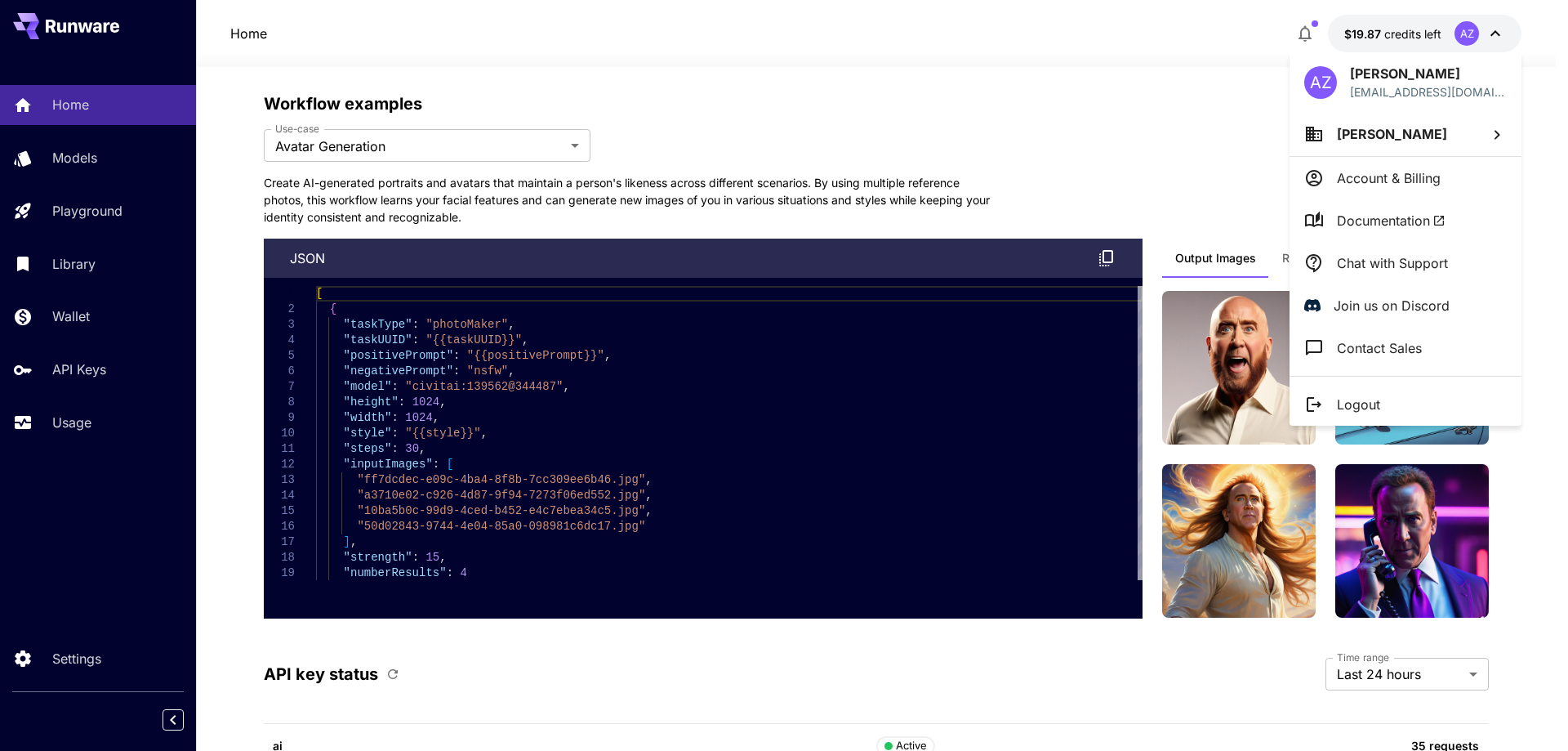
click at [48, 307] on div at bounding box center [784, 375] width 1568 height 751
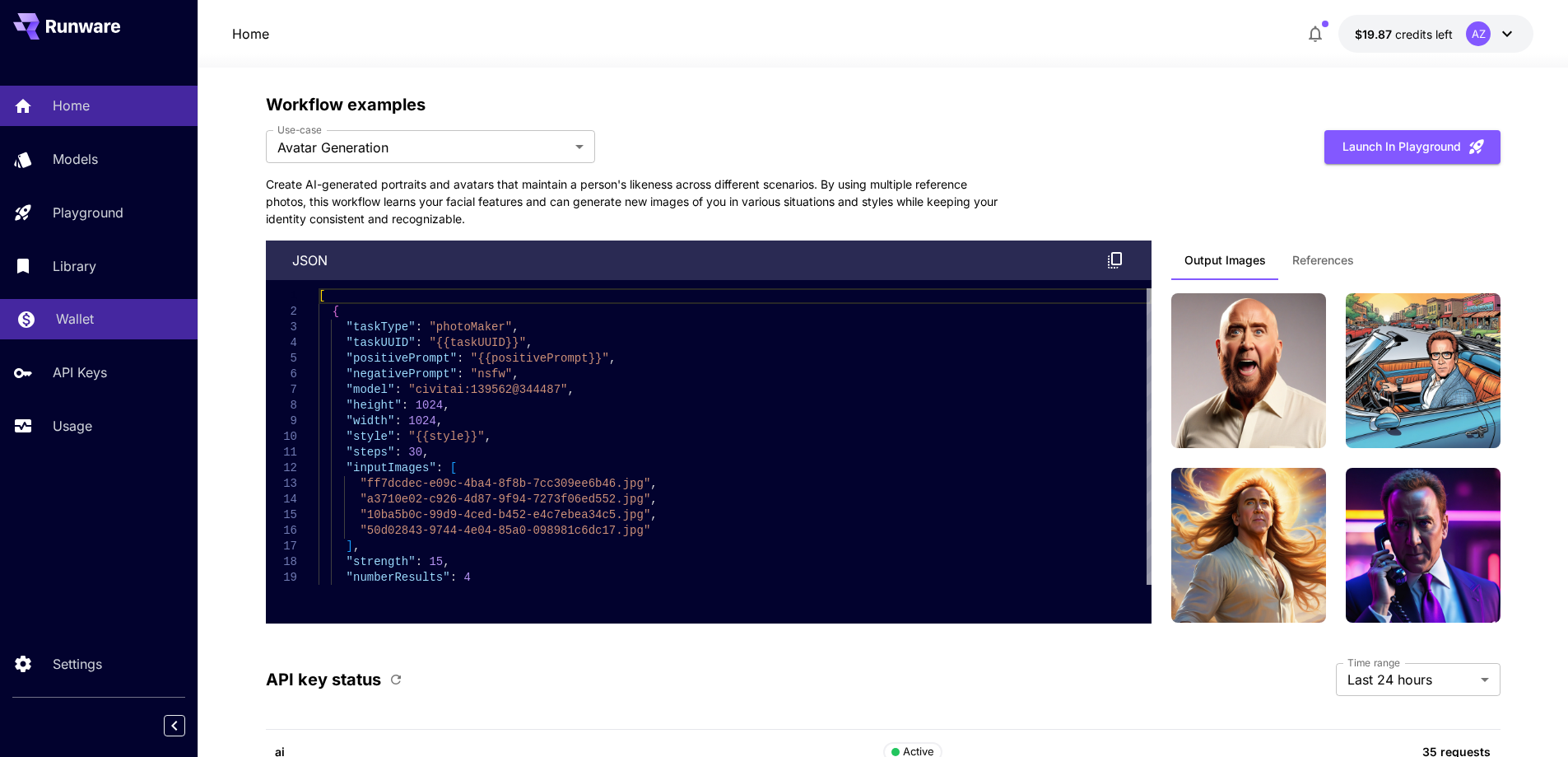
click at [69, 316] on p "Wallet" at bounding box center [75, 318] width 38 height 20
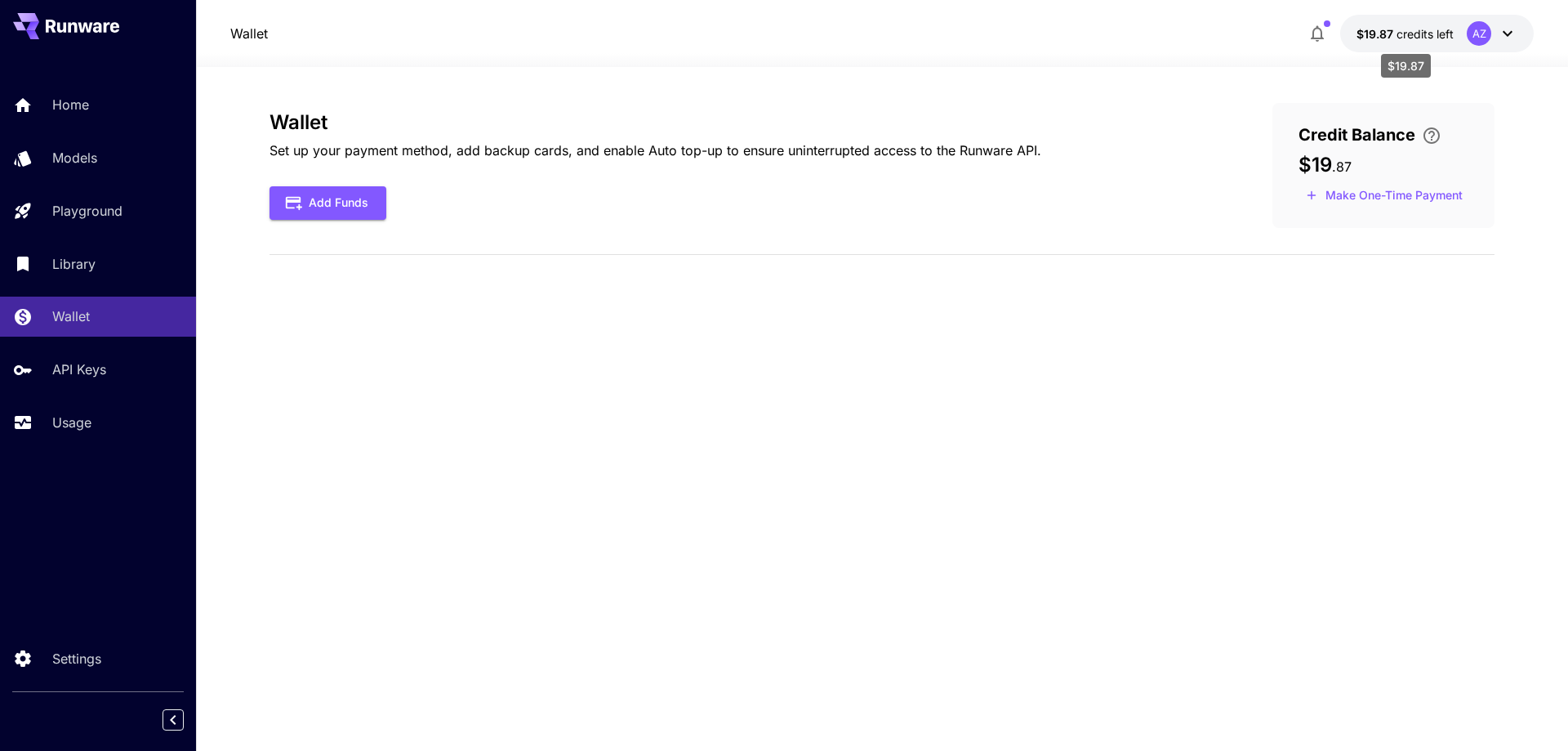
click at [1434, 31] on span "credits left" at bounding box center [1424, 34] width 57 height 14
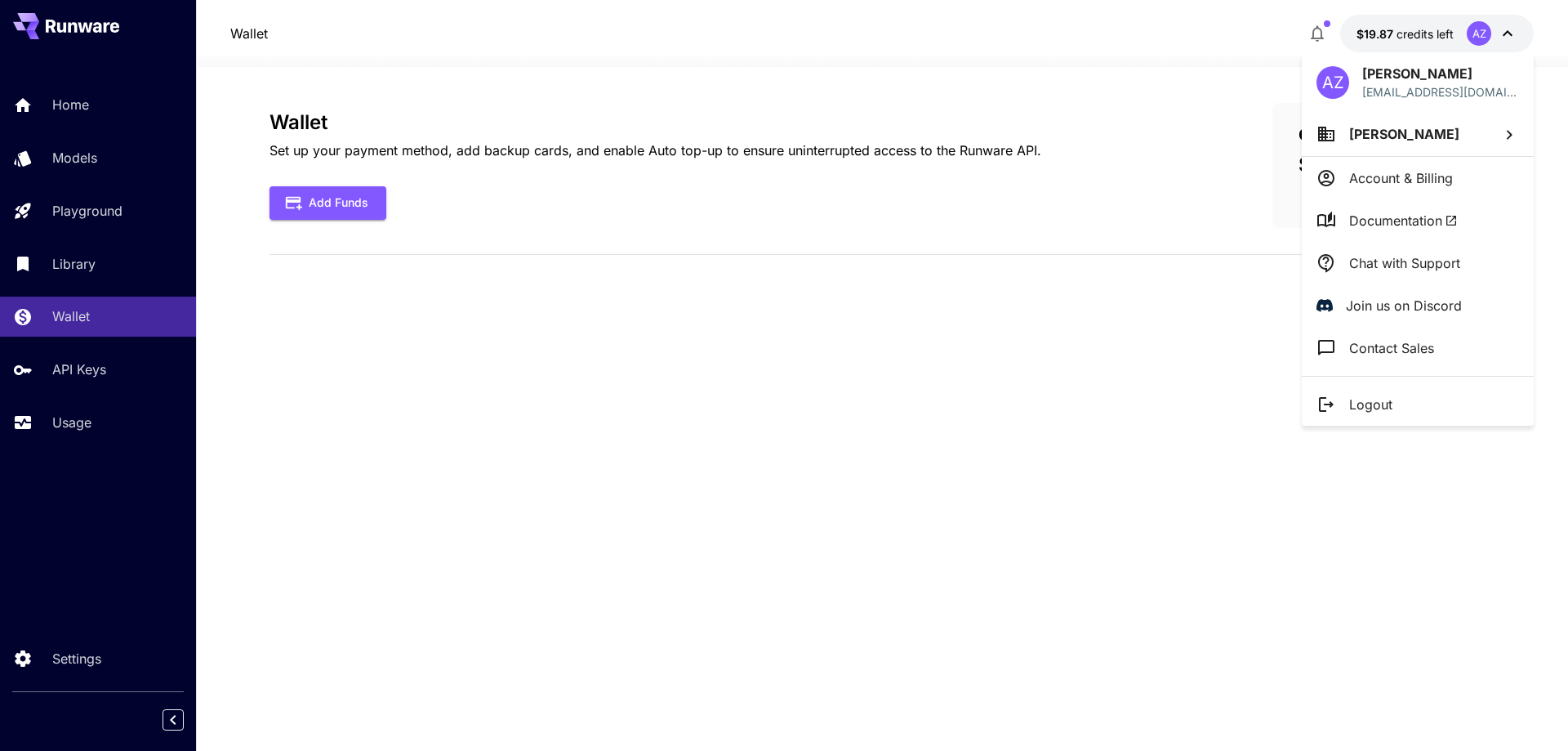
click at [1390, 219] on span "Documentation" at bounding box center [1403, 220] width 109 height 20
